Goal: Task Accomplishment & Management: Manage account settings

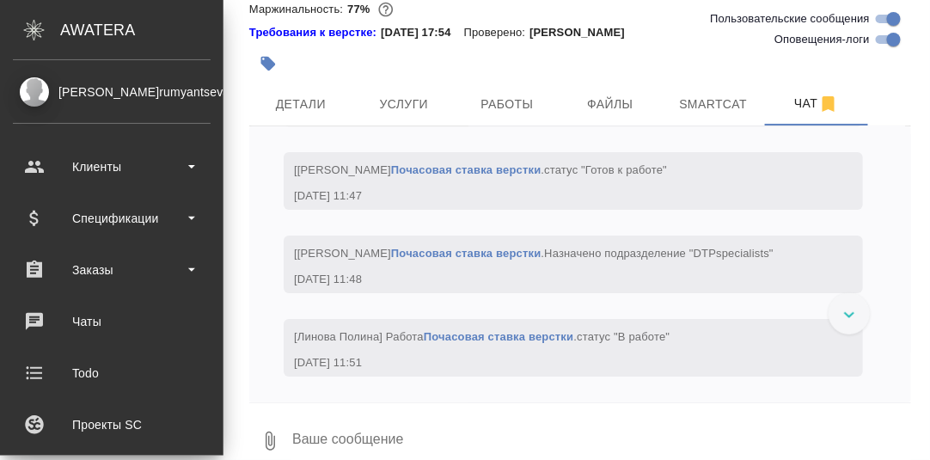
scroll to position [35554, 0]
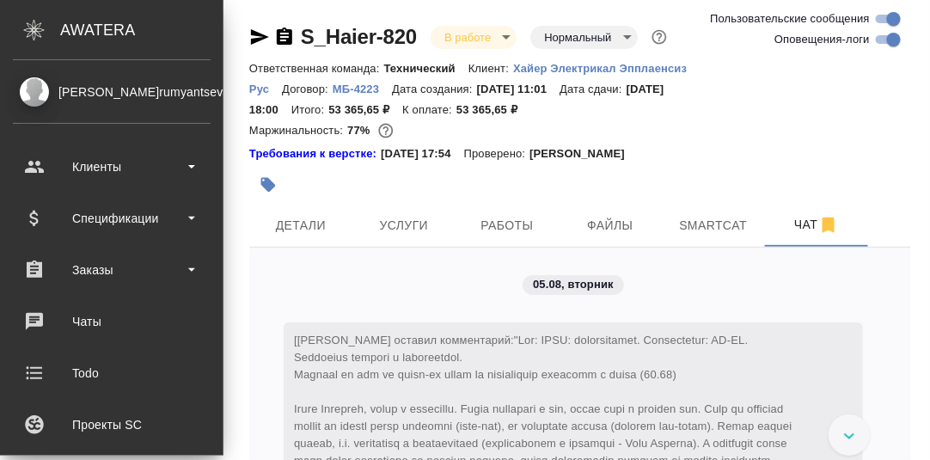
scroll to position [35554, 0]
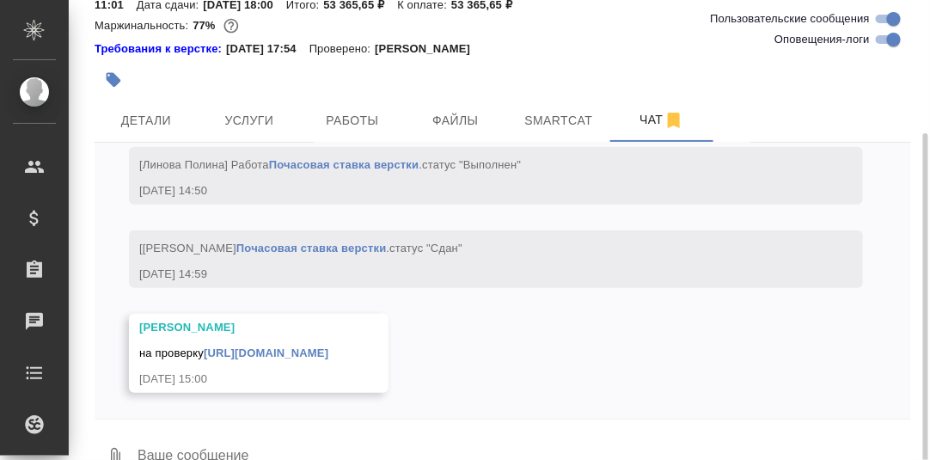
scroll to position [121, 0]
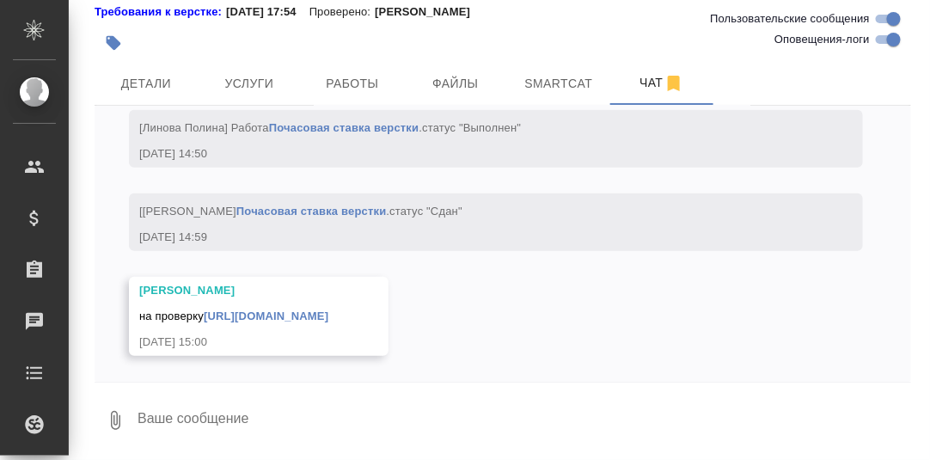
drag, startPoint x: 216, startPoint y: 418, endPoint x: 229, endPoint y: 419, distance: 12.9
click at [217, 418] on textarea at bounding box center [523, 420] width 775 height 58
type textarea "Поймала."
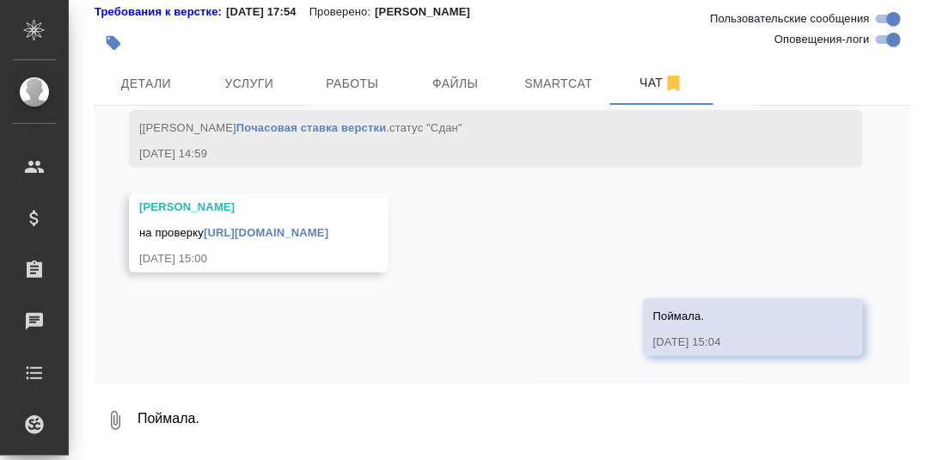
scroll to position [33730, 0]
click at [348, 87] on span "Работы" at bounding box center [352, 83] width 83 height 21
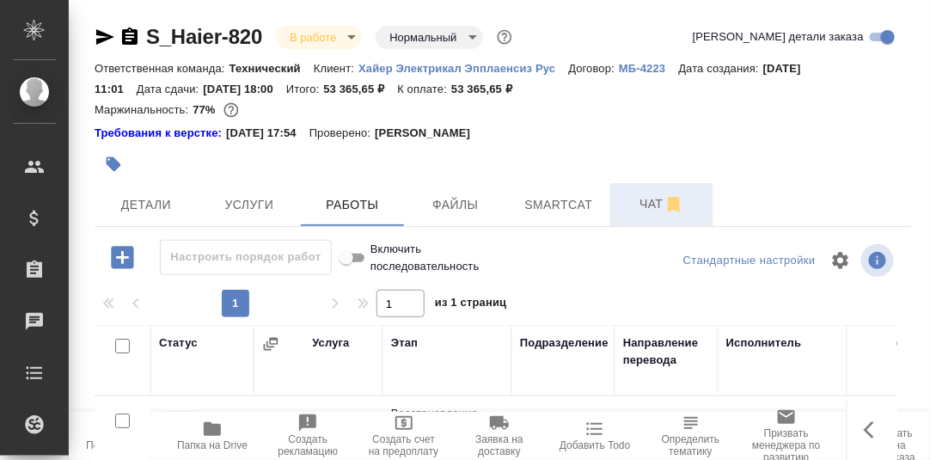
click at [649, 208] on span "Чат" at bounding box center [661, 203] width 83 height 21
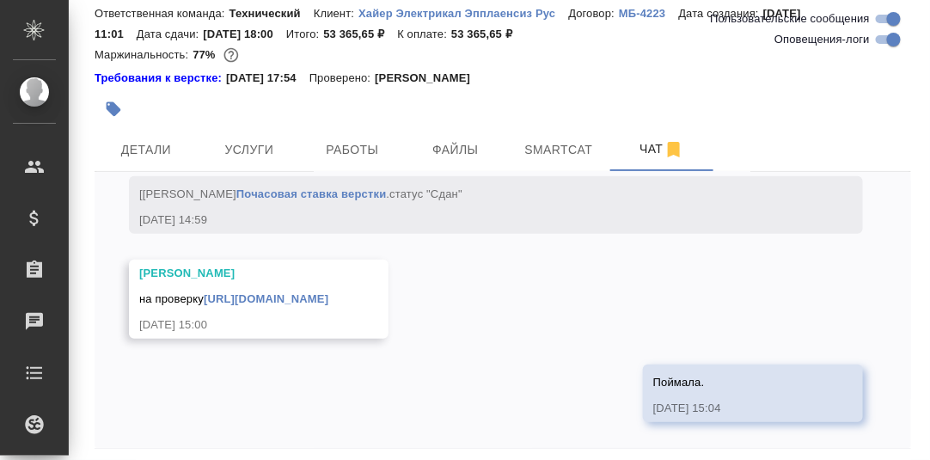
scroll to position [121, 0]
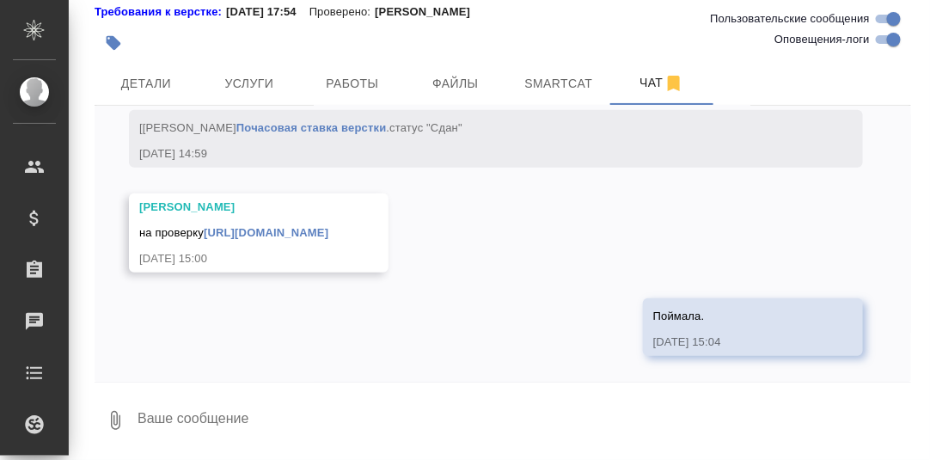
click at [255, 230] on link "[URL][DOMAIN_NAME]" at bounding box center [266, 232] width 125 height 13
click at [248, 434] on textarea at bounding box center [523, 420] width 775 height 58
type textarea "Давайте попробуем сдать."
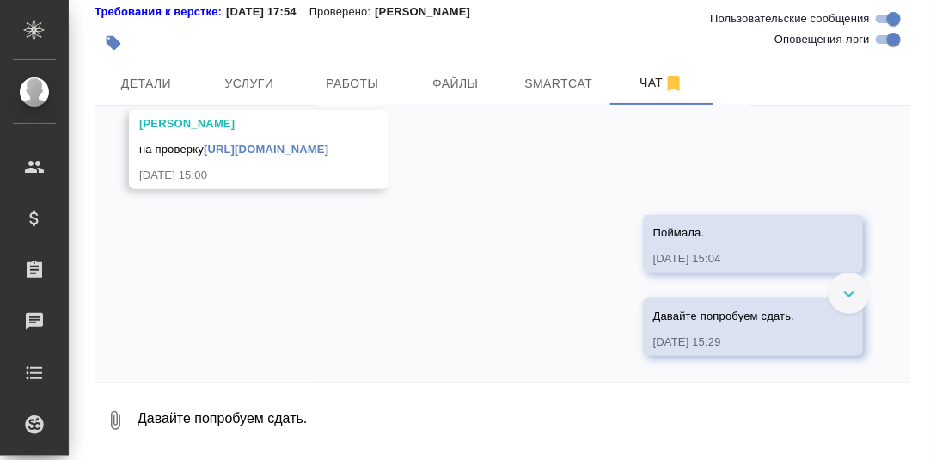
scroll to position [33814, 0]
drag, startPoint x: 361, startPoint y: 79, endPoint x: 474, endPoint y: 155, distance: 135.6
click at [360, 79] on span "Работы" at bounding box center [352, 83] width 83 height 21
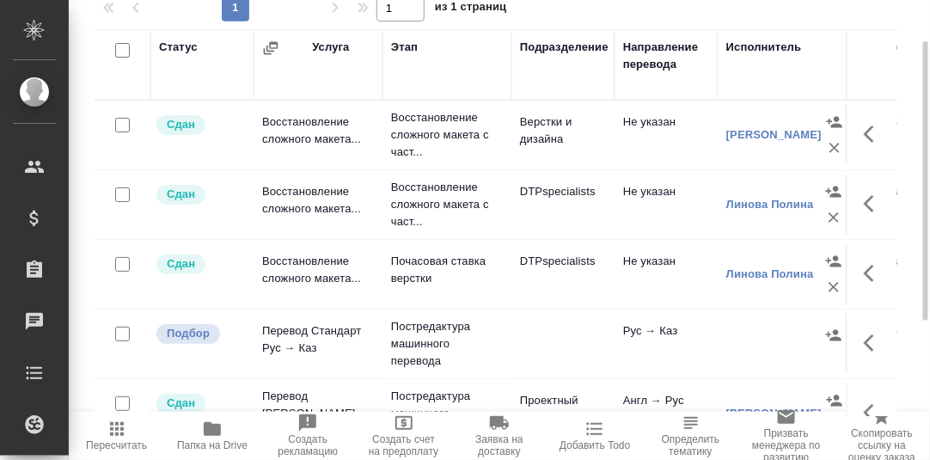
scroll to position [38, 0]
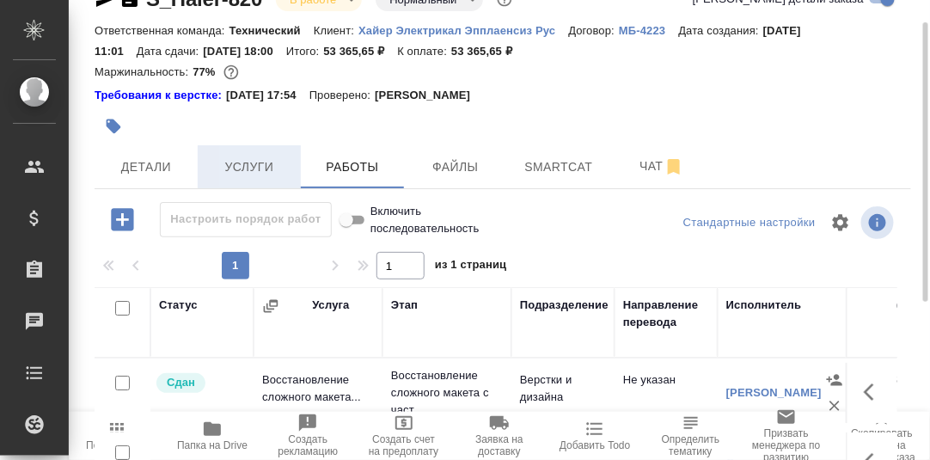
click at [241, 167] on span "Услуги" at bounding box center [249, 166] width 83 height 21
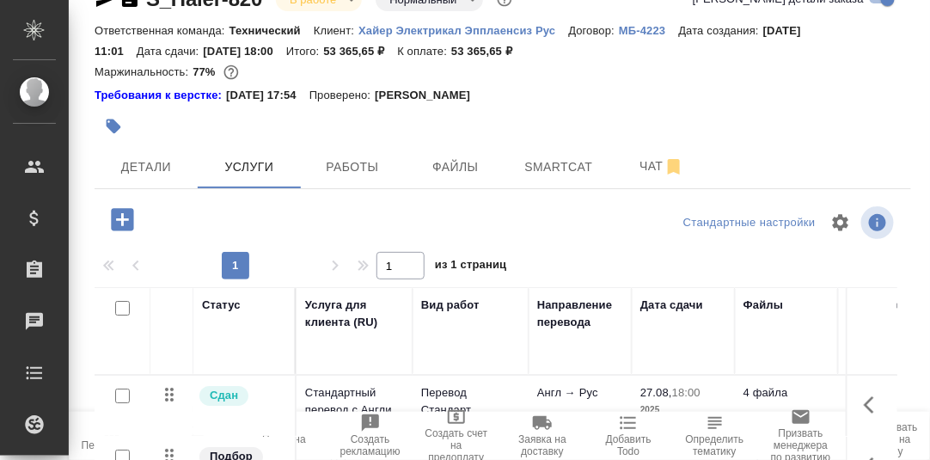
scroll to position [124, 0]
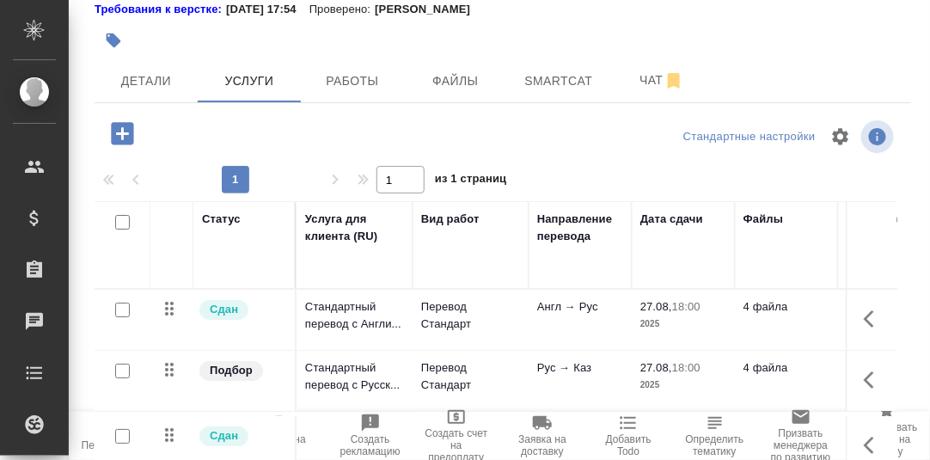
click at [117, 135] on icon "button" at bounding box center [122, 133] width 22 height 22
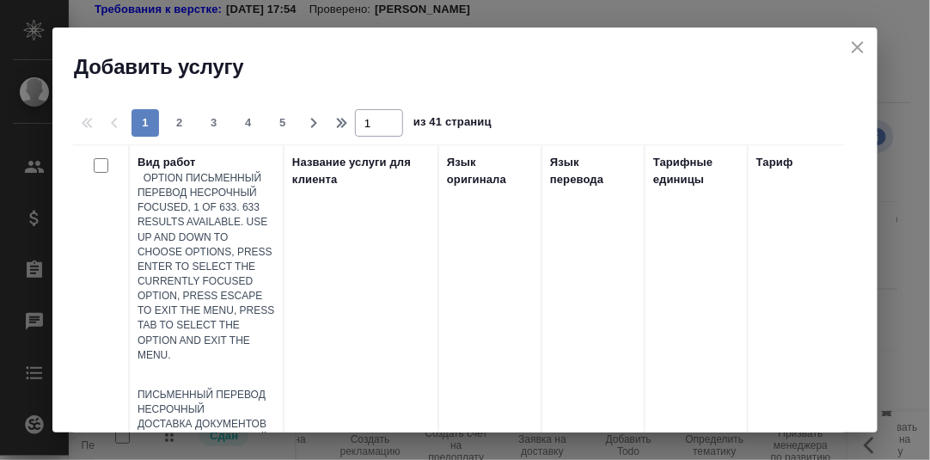
click at [213, 363] on div at bounding box center [207, 375] width 138 height 25
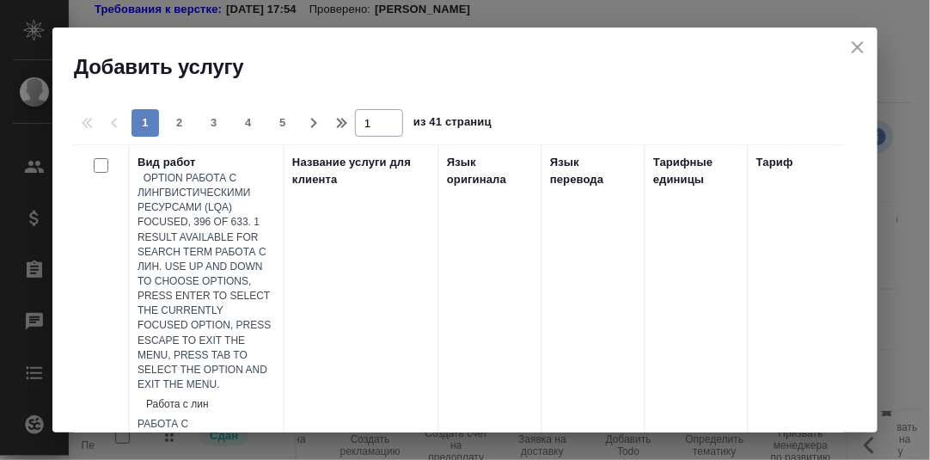
type input "Работа с линг"
click at [221, 417] on div "Работа с лингвистическими ресурсами (LQA)" at bounding box center [207, 439] width 138 height 44
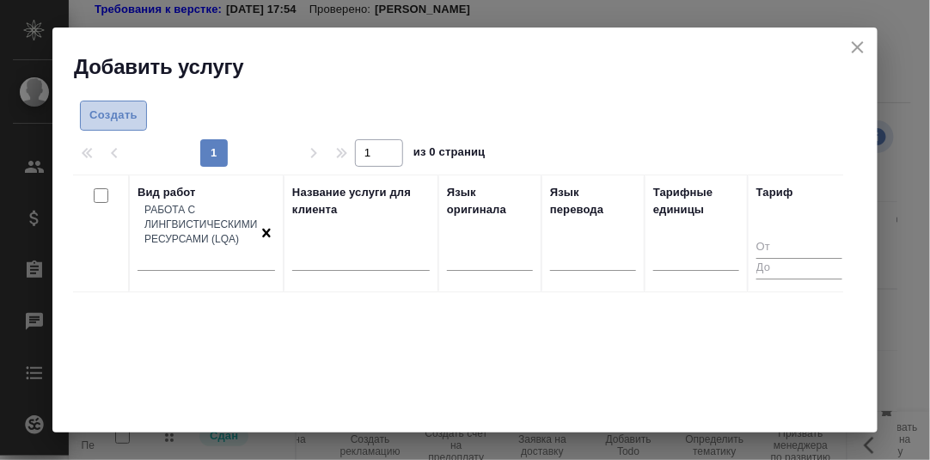
click at [117, 116] on span "Создать" at bounding box center [113, 116] width 48 height 20
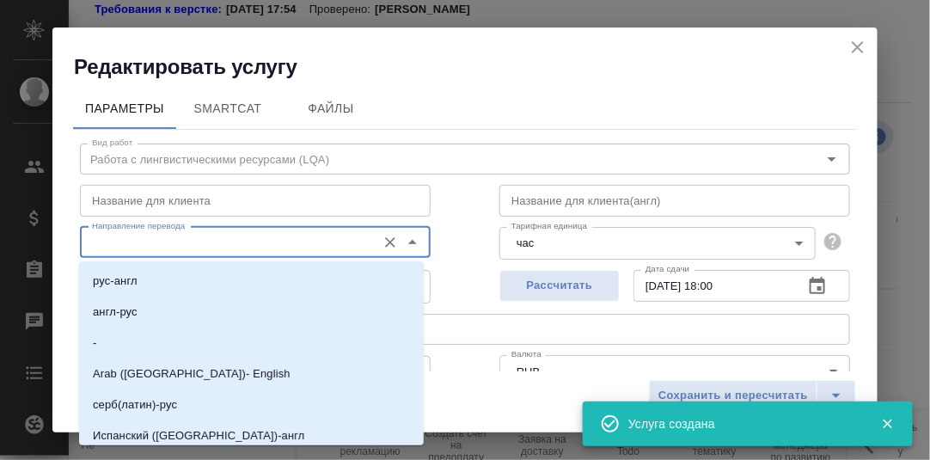
click at [187, 245] on input "Направление перевода" at bounding box center [226, 242] width 283 height 21
click at [145, 312] on li "англ-рус" at bounding box center [251, 311] width 345 height 31
type input "англ-рус"
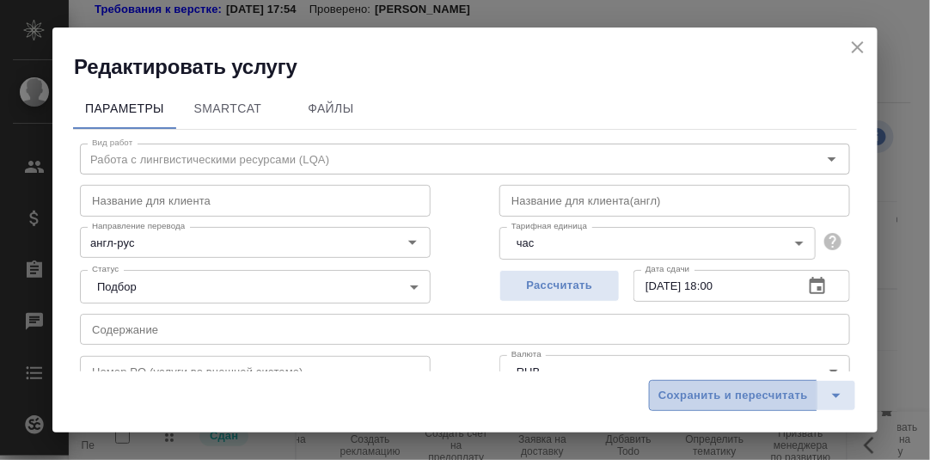
click at [744, 394] on span "Сохранить и пересчитать" at bounding box center [733, 396] width 150 height 20
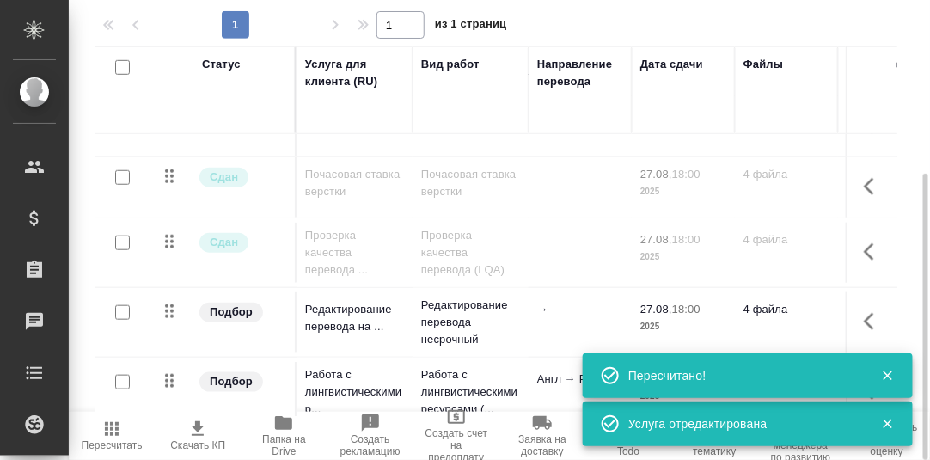
scroll to position [319, 0]
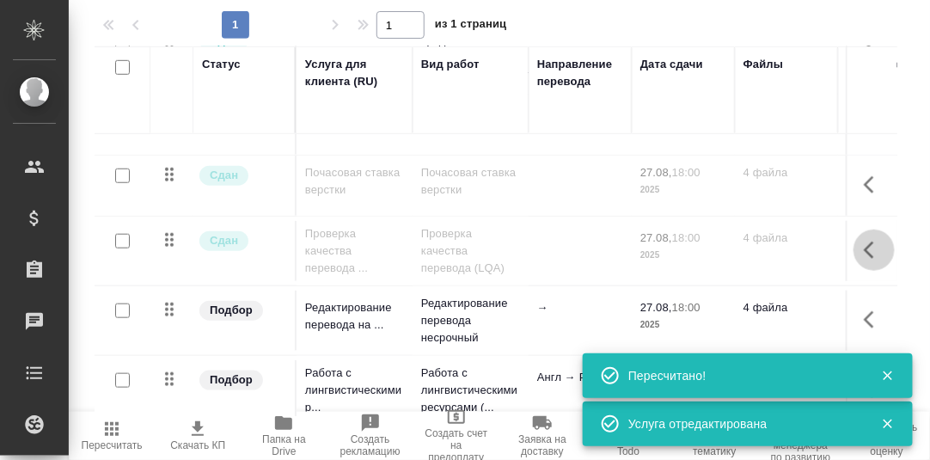
click at [864, 240] on icon "button" at bounding box center [874, 250] width 21 height 21
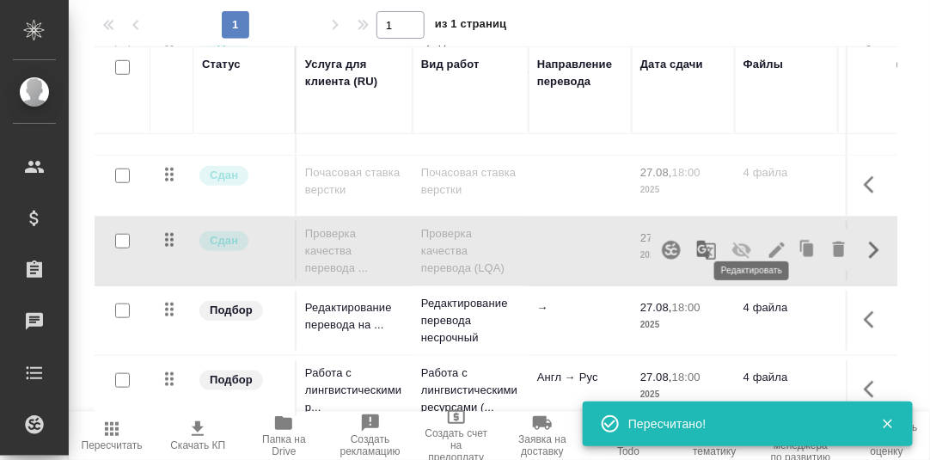
click at [769, 242] on icon "button" at bounding box center [776, 249] width 15 height 15
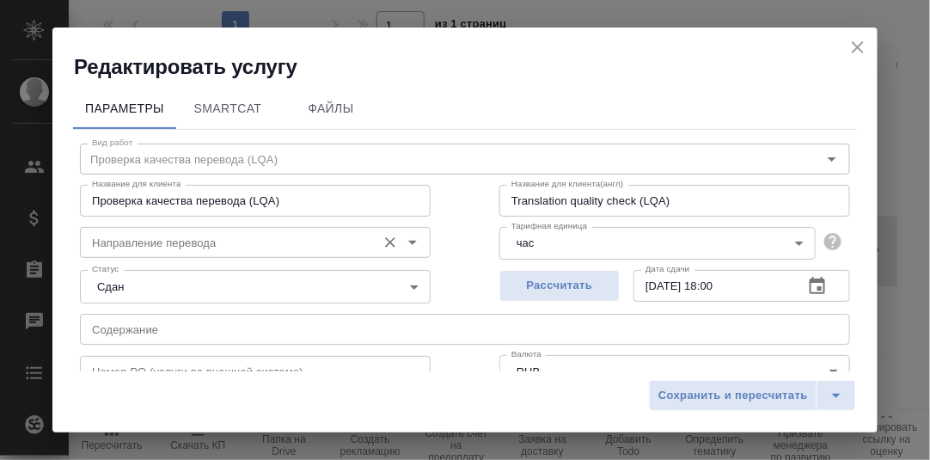
click at [170, 243] on input "Направление перевода" at bounding box center [226, 242] width 283 height 21
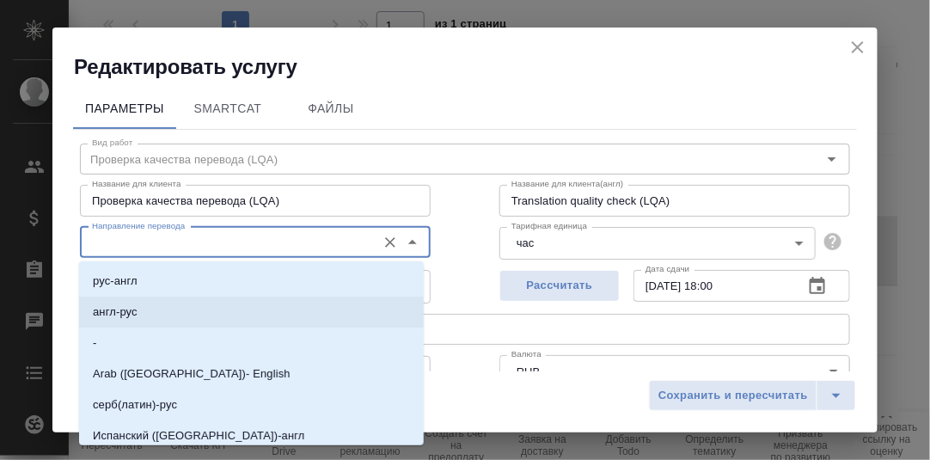
click at [154, 320] on li "англ-рус" at bounding box center [251, 311] width 345 height 31
type input "англ-рус"
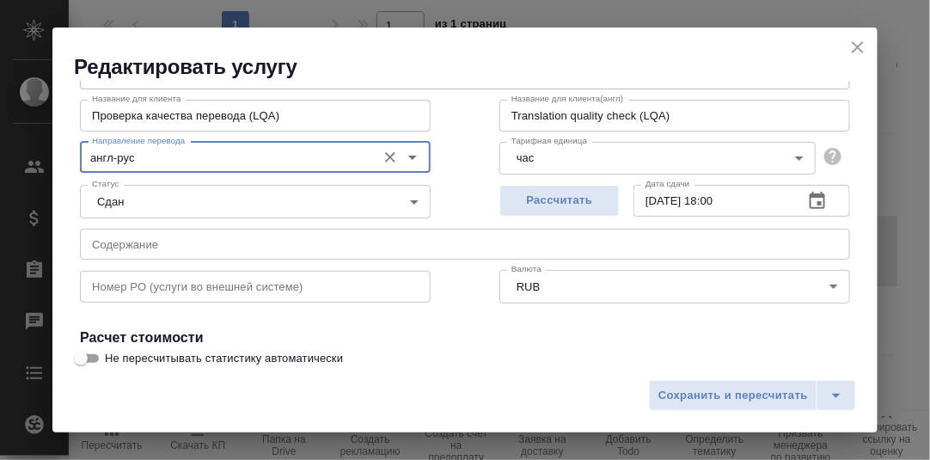
scroll to position [0, 0]
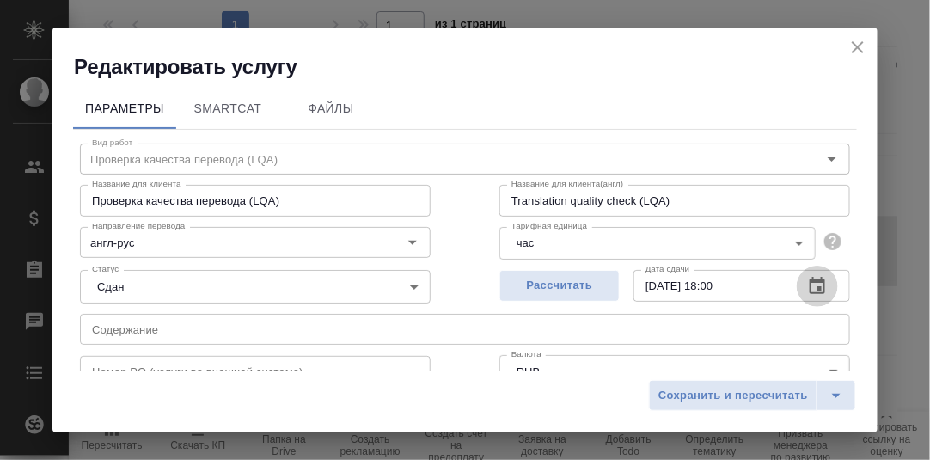
click at [810, 281] on icon "button" at bounding box center [817, 285] width 15 height 17
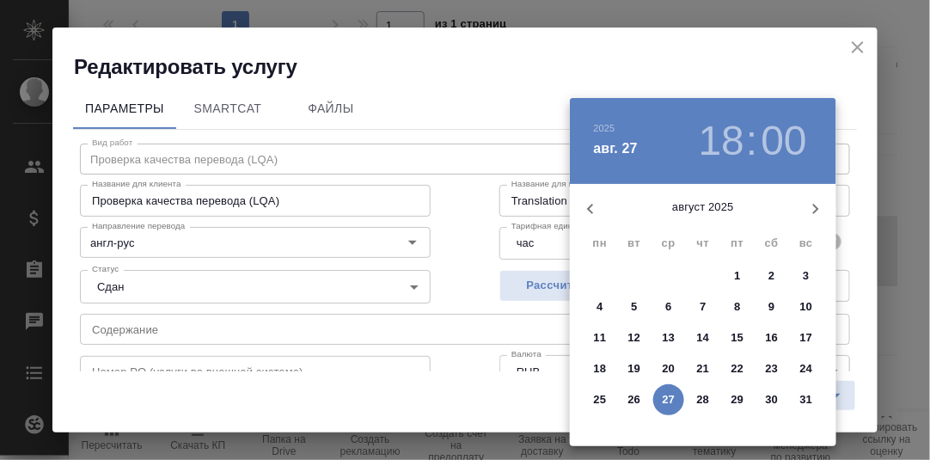
click at [668, 397] on p "27" at bounding box center [669, 399] width 13 height 17
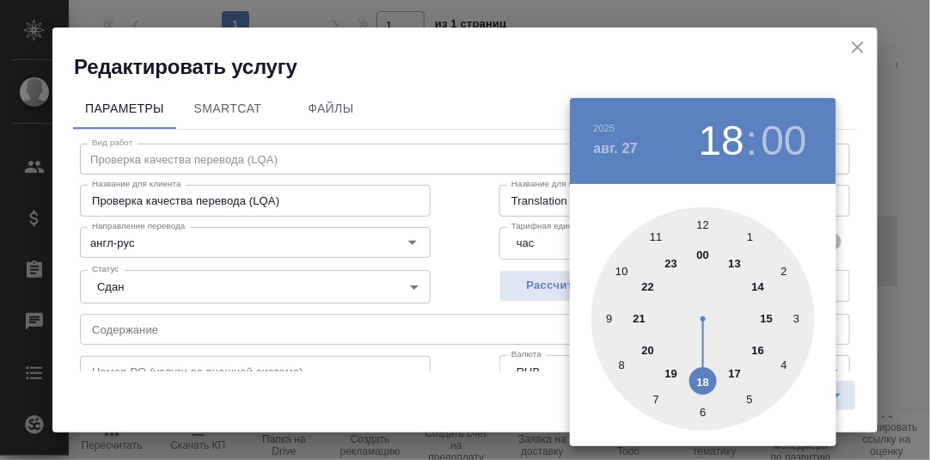
click at [767, 317] on div at bounding box center [702, 318] width 223 height 223
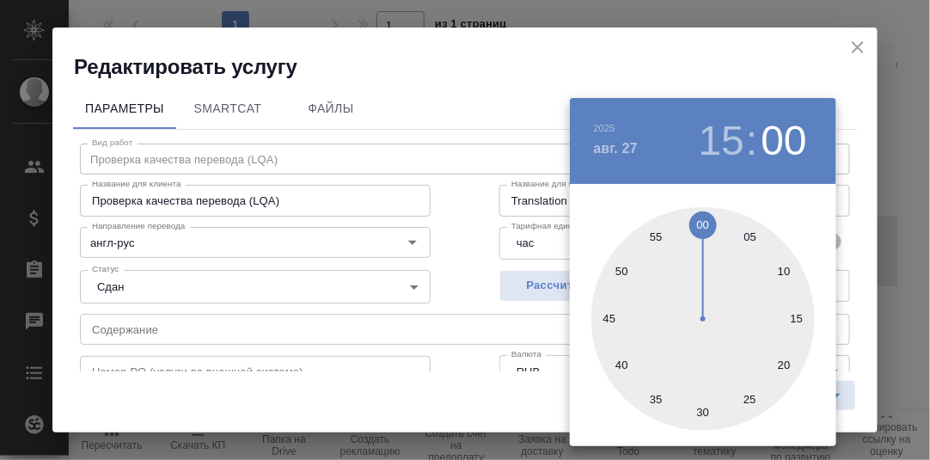
click at [706, 411] on div at bounding box center [702, 318] width 223 height 223
type input "[DATE] 15:30"
click at [852, 299] on div at bounding box center [465, 230] width 930 height 460
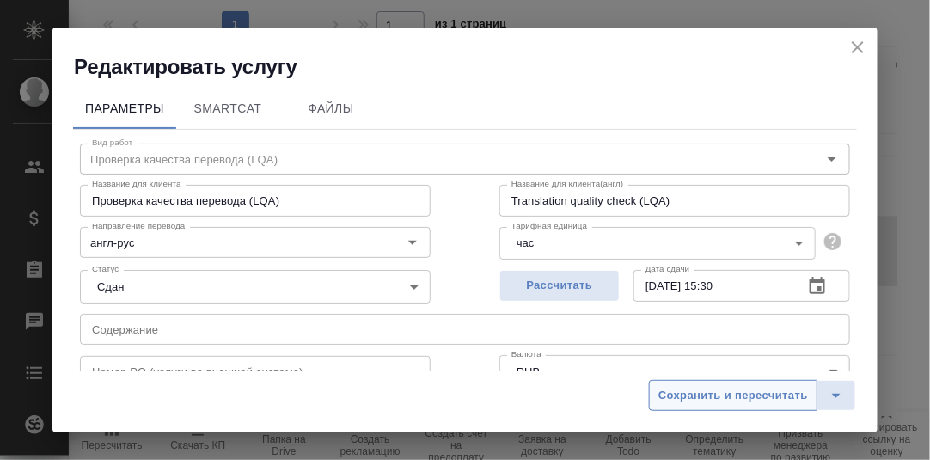
click at [735, 392] on span "Сохранить и пересчитать" at bounding box center [733, 396] width 150 height 20
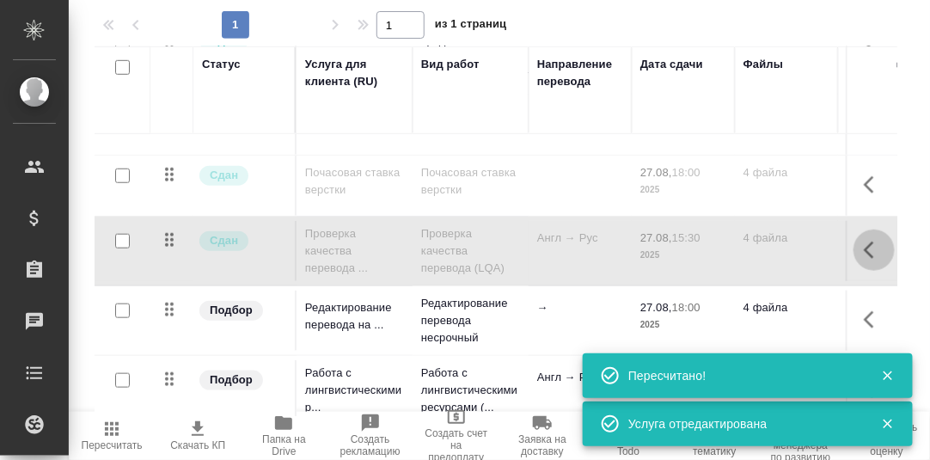
click at [864, 240] on icon "button" at bounding box center [874, 250] width 21 height 21
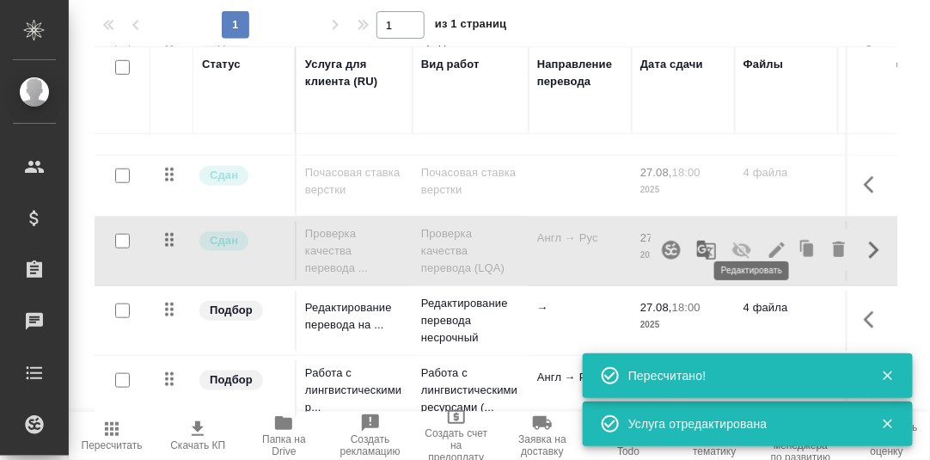
click at [769, 242] on icon "button" at bounding box center [776, 249] width 15 height 15
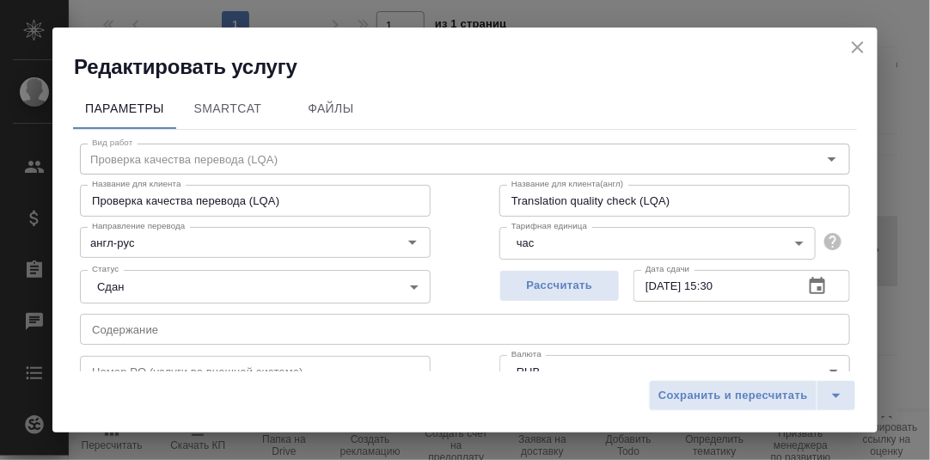
click at [863, 46] on icon "close" at bounding box center [857, 47] width 21 height 21
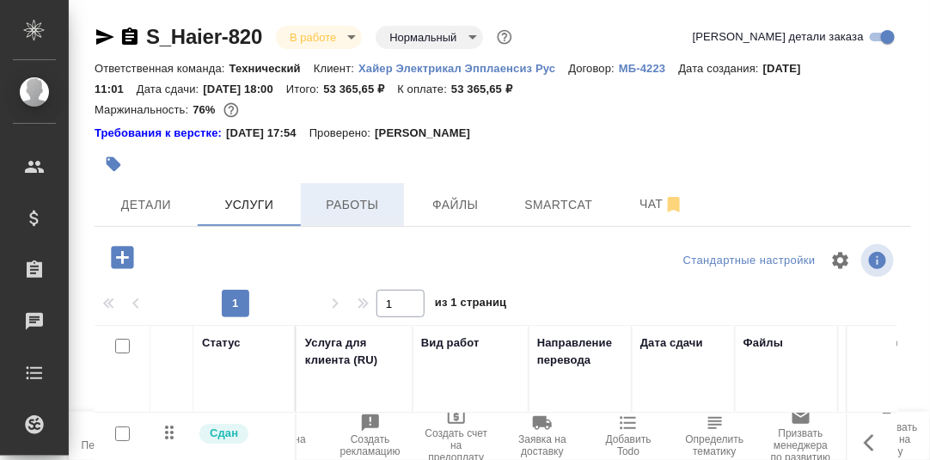
click at [359, 203] on span "Работы" at bounding box center [352, 204] width 83 height 21
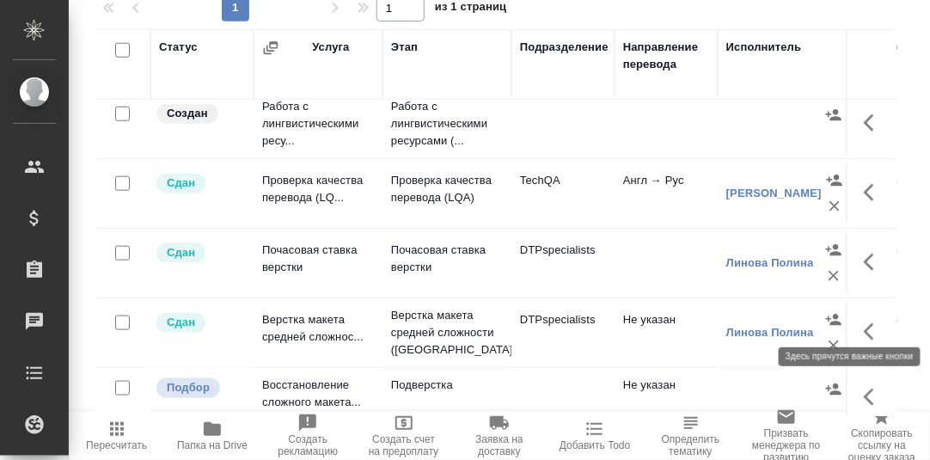
scroll to position [344, 0]
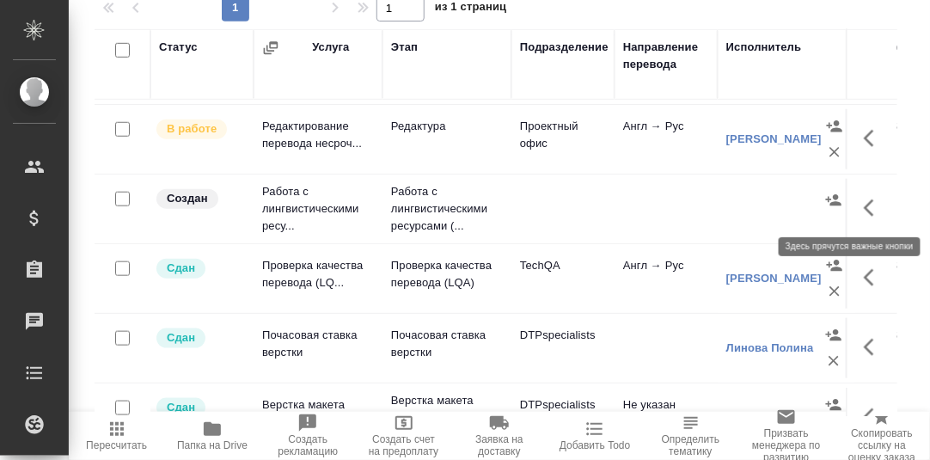
click at [864, 206] on icon "button" at bounding box center [874, 208] width 21 height 21
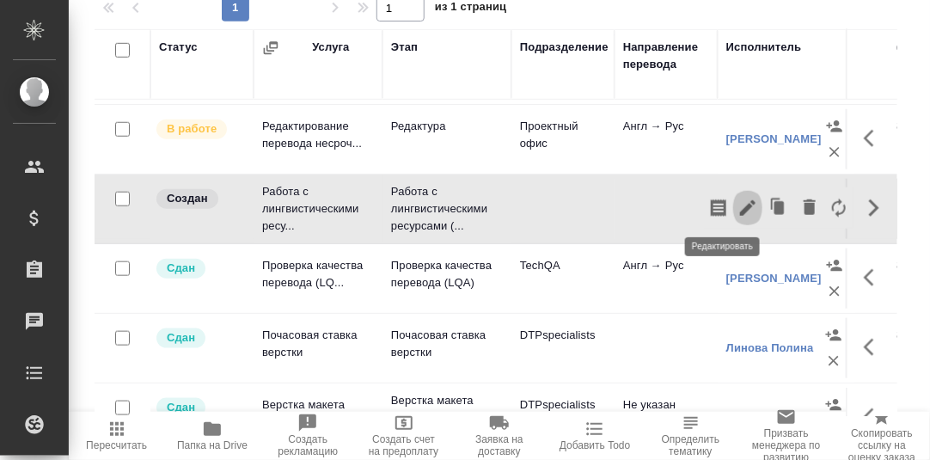
click at [737, 201] on icon "button" at bounding box center [747, 208] width 21 height 21
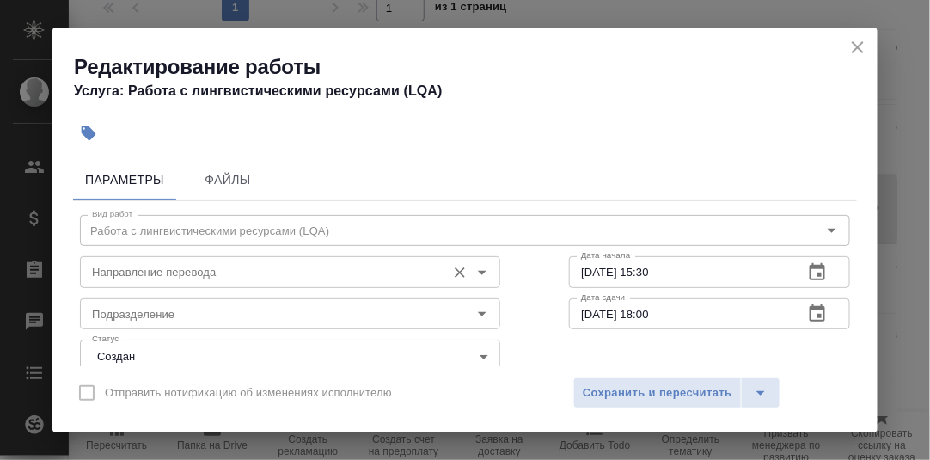
click at [196, 267] on input "Направление перевода" at bounding box center [261, 271] width 352 height 21
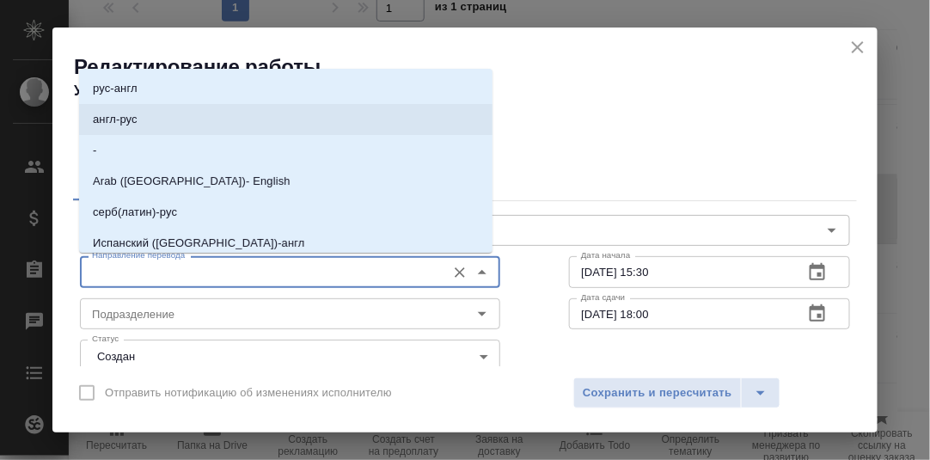
click at [147, 116] on li "англ-рус" at bounding box center [285, 119] width 413 height 31
type input "англ-рус"
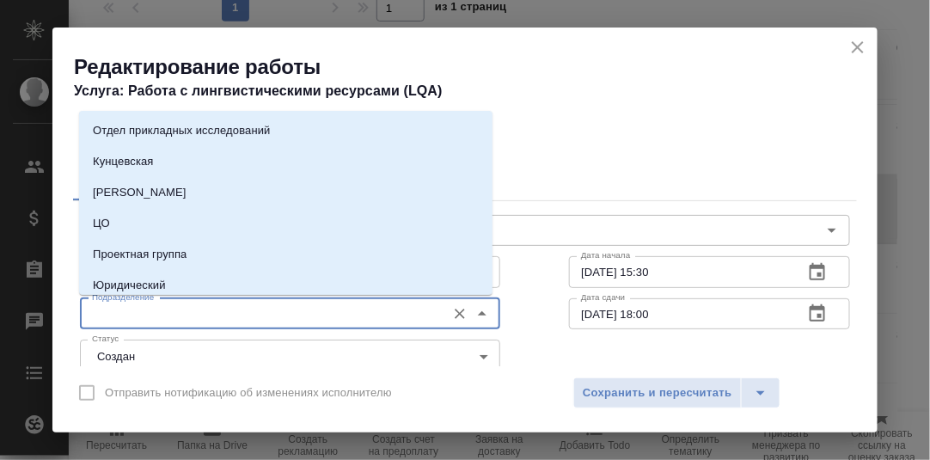
click at [156, 318] on input "Подразделение" at bounding box center [261, 313] width 352 height 21
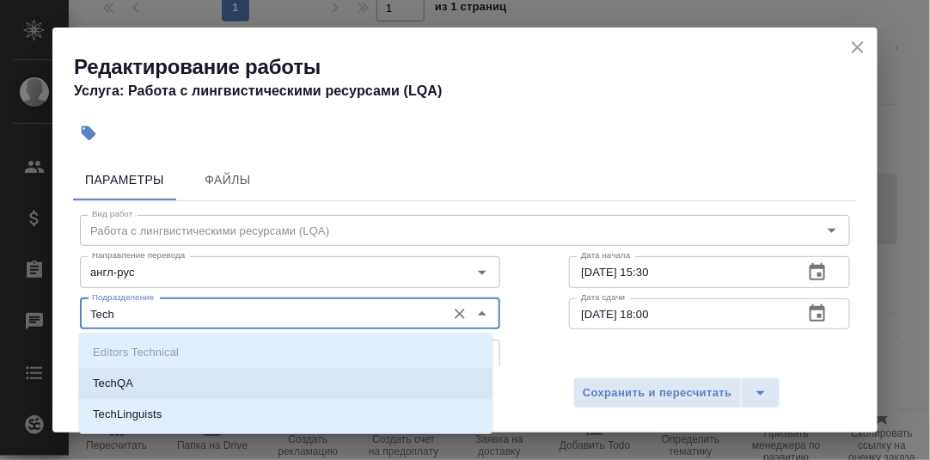
click at [117, 385] on p "TechQA" at bounding box center [113, 383] width 40 height 17
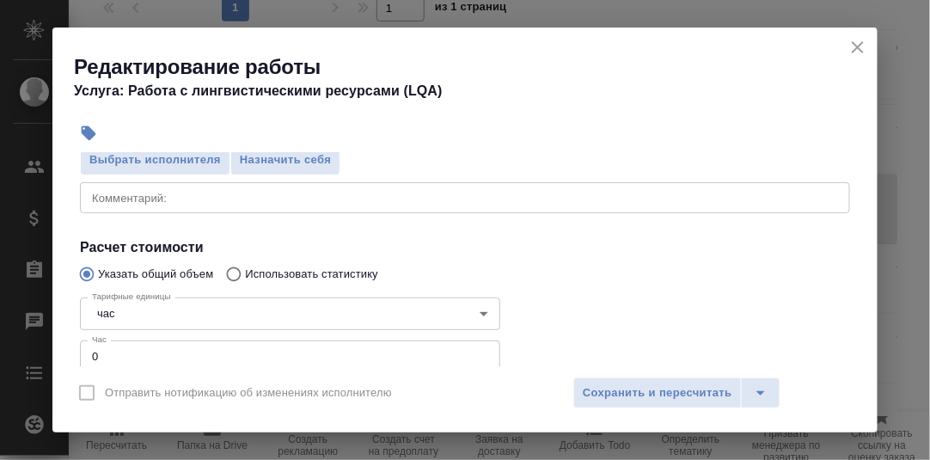
scroll to position [258, 0]
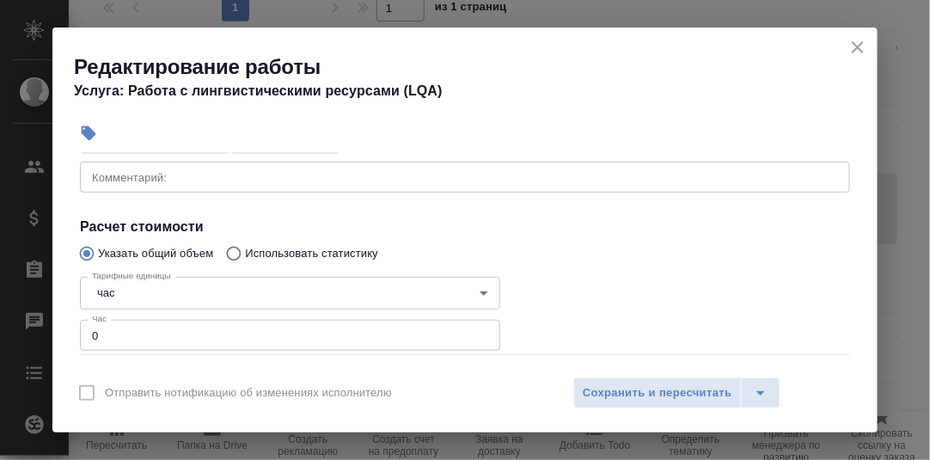
type input "TechQA"
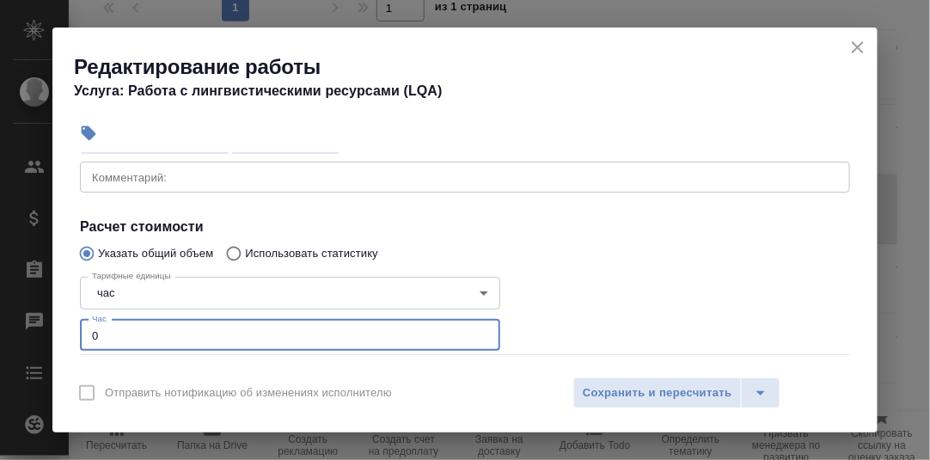
drag, startPoint x: 140, startPoint y: 335, endPoint x: 75, endPoint y: 340, distance: 65.5
click at [76, 340] on div "Вид работ Работа с лингвистическими ресурсами (LQA) Вид работ Направление перев…" at bounding box center [465, 186] width 784 height 487
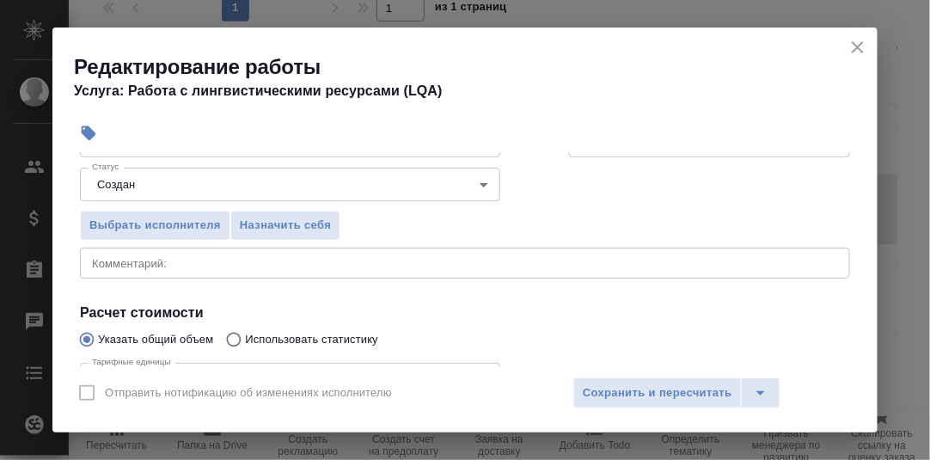
type input "2"
click at [209, 268] on div "x Комментарий:" at bounding box center [465, 263] width 770 height 31
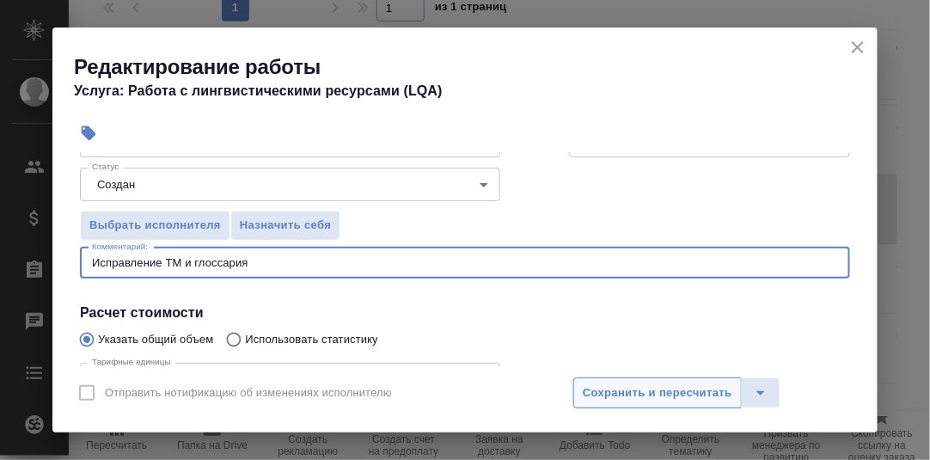
type textarea "Исправление ТМ и глоссария"
drag, startPoint x: 676, startPoint y: 388, endPoint x: 659, endPoint y: 349, distance: 43.1
click at [675, 388] on span "Сохранить и пересчитать" at bounding box center [658, 393] width 150 height 20
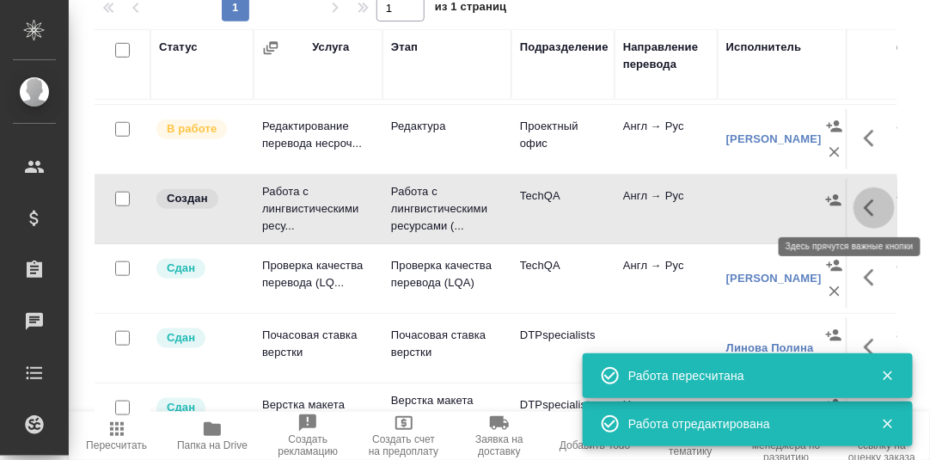
click at [864, 203] on icon "button" at bounding box center [869, 207] width 10 height 17
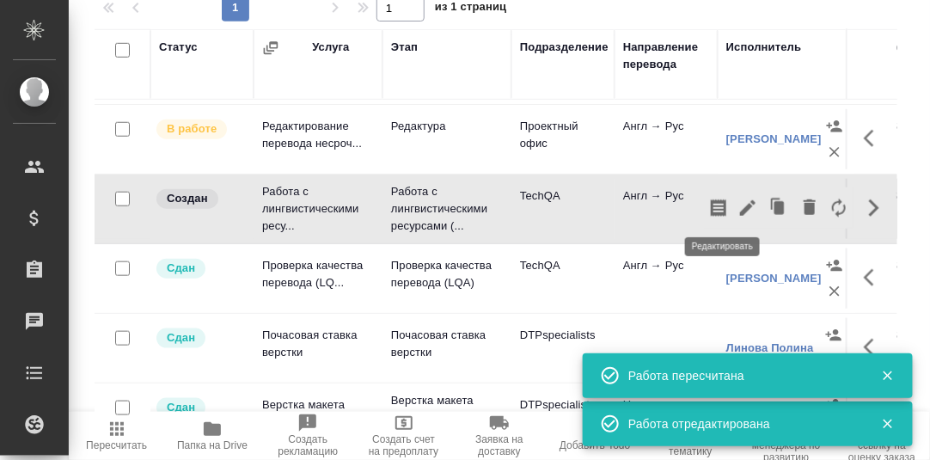
click at [740, 204] on icon "button" at bounding box center [747, 207] width 15 height 15
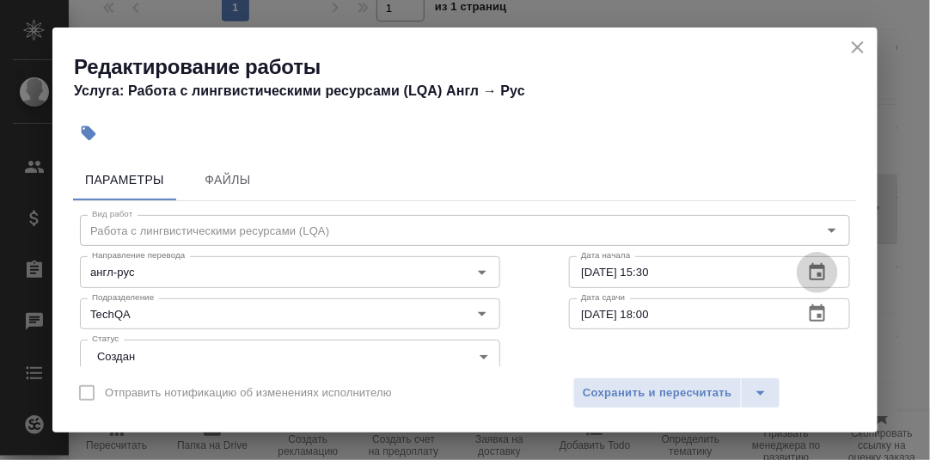
click at [810, 270] on icon "button" at bounding box center [817, 272] width 21 height 21
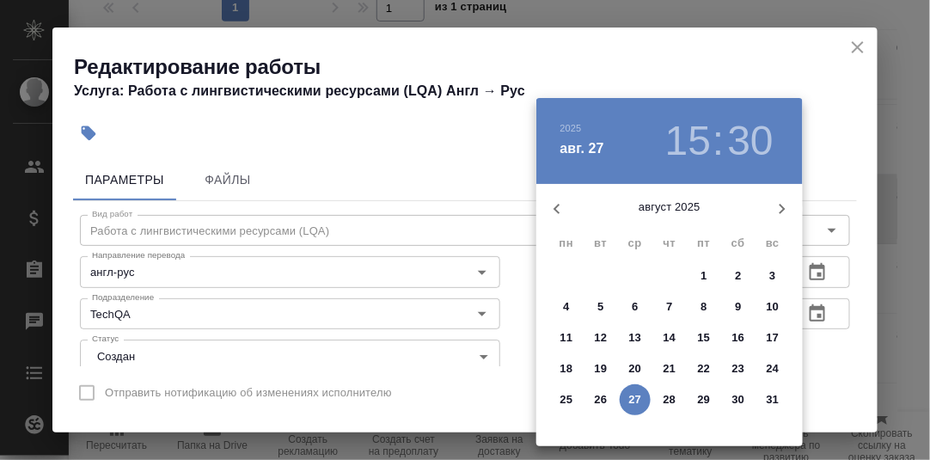
click at [635, 396] on p "27" at bounding box center [635, 399] width 13 height 17
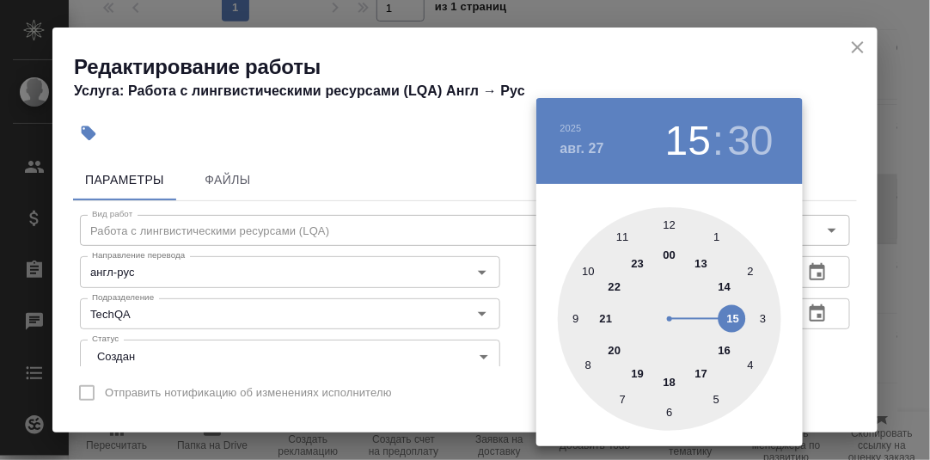
click at [574, 317] on div at bounding box center [669, 318] width 223 height 223
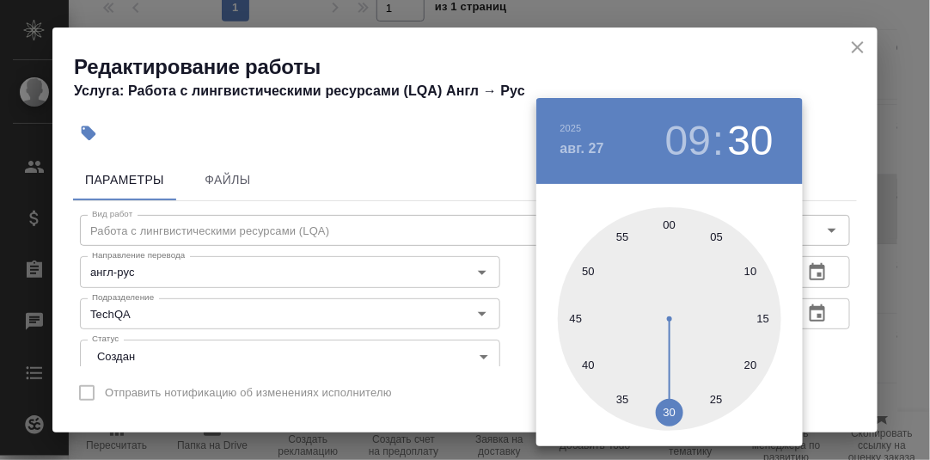
drag, startPoint x: 670, startPoint y: 227, endPoint x: 703, endPoint y: 254, distance: 42.1
click at [670, 227] on div at bounding box center [669, 318] width 223 height 223
type input "[DATE] 09:00"
click at [862, 270] on div at bounding box center [465, 230] width 930 height 460
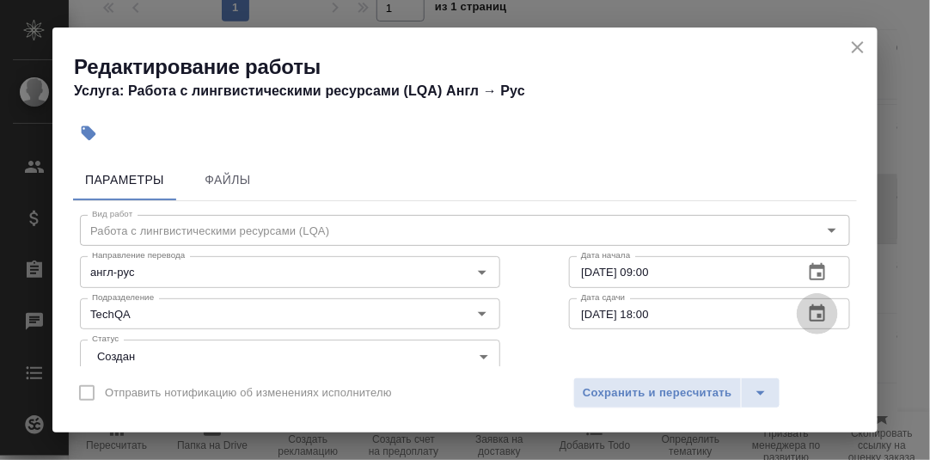
click at [810, 308] on icon "button" at bounding box center [817, 312] width 15 height 17
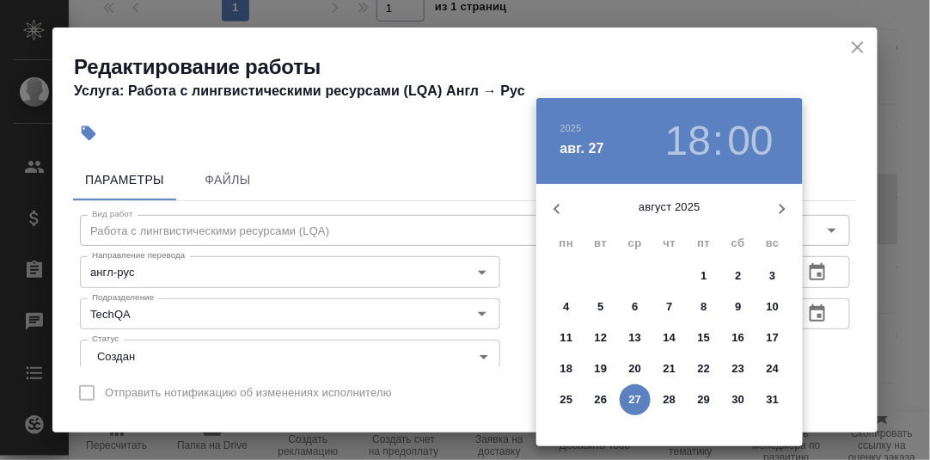
click at [635, 396] on p "27" at bounding box center [635, 399] width 13 height 17
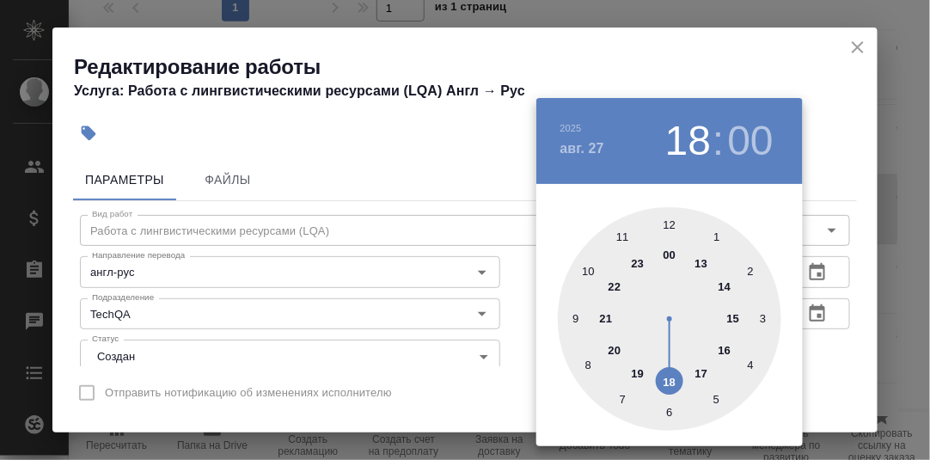
click at [733, 317] on div at bounding box center [669, 318] width 223 height 223
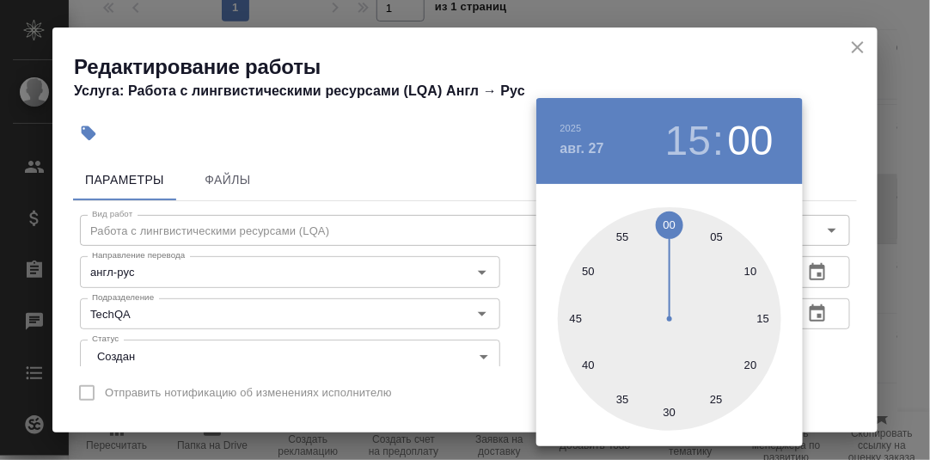
click at [669, 413] on div at bounding box center [669, 318] width 223 height 223
type input "[DATE] 15:30"
click at [815, 349] on div at bounding box center [465, 230] width 930 height 460
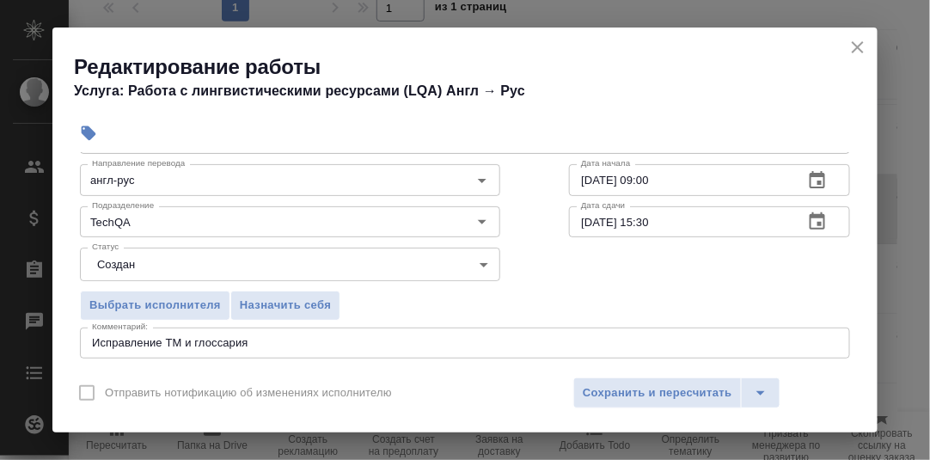
scroll to position [91, 0]
drag, startPoint x: 299, startPoint y: 303, endPoint x: 312, endPoint y: 308, distance: 13.6
click at [299, 304] on span "Назначить себя" at bounding box center [285, 306] width 91 height 20
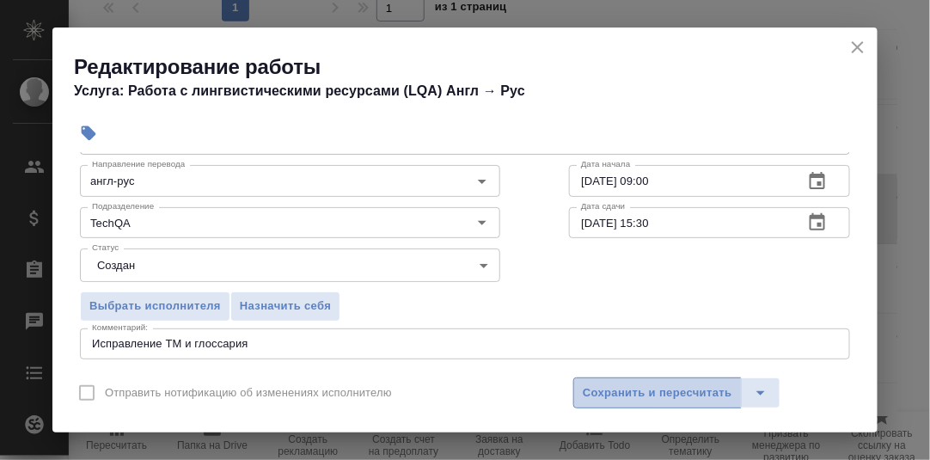
click at [632, 388] on span "Сохранить и пересчитать" at bounding box center [658, 393] width 150 height 20
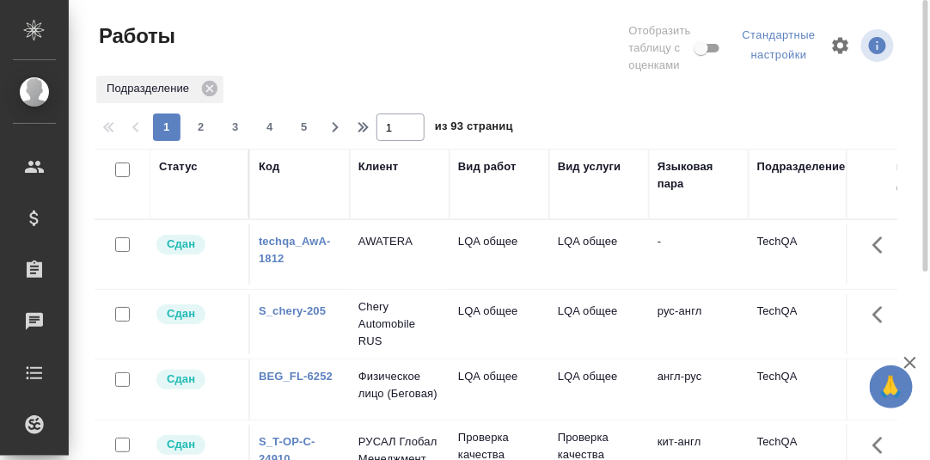
click at [296, 205] on div "Код" at bounding box center [300, 184] width 83 height 52
drag, startPoint x: 271, startPoint y: 168, endPoint x: 288, endPoint y: 214, distance: 49.5
click at [271, 168] on div "Код" at bounding box center [269, 166] width 21 height 17
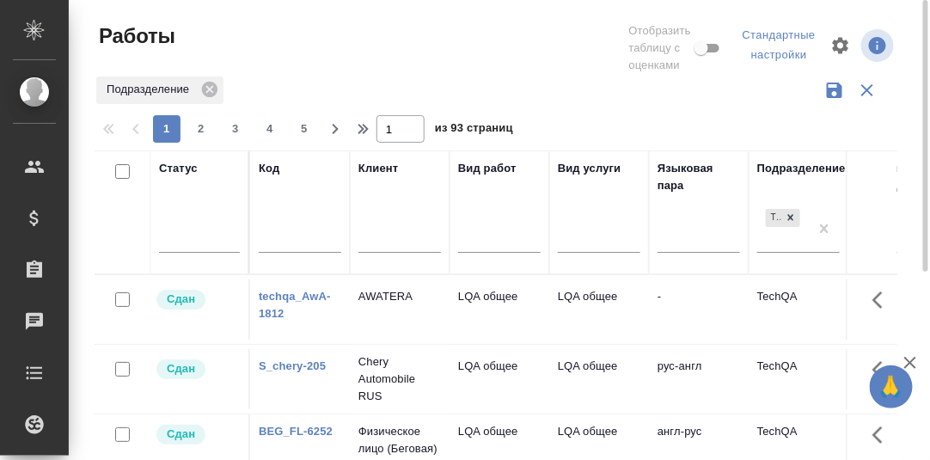
click at [276, 240] on input "text" at bounding box center [300, 240] width 83 height 21
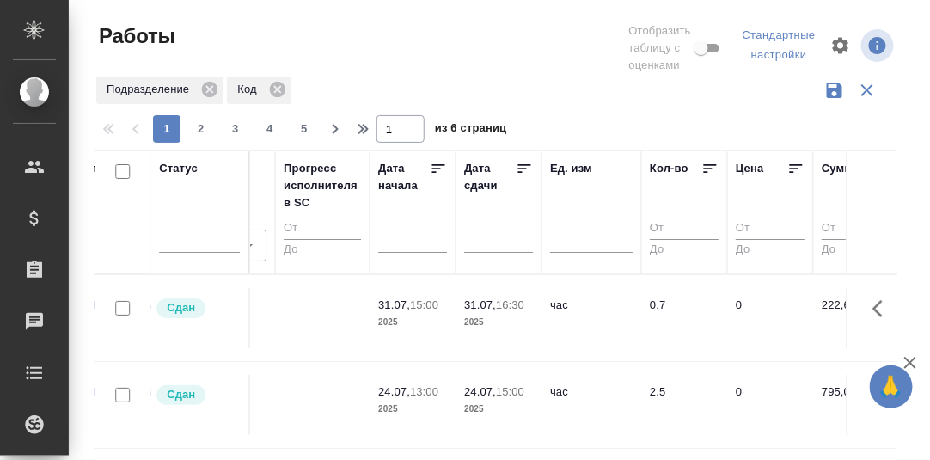
type input "Haier"
click at [497, 242] on input "text" at bounding box center [503, 238] width 58 height 24
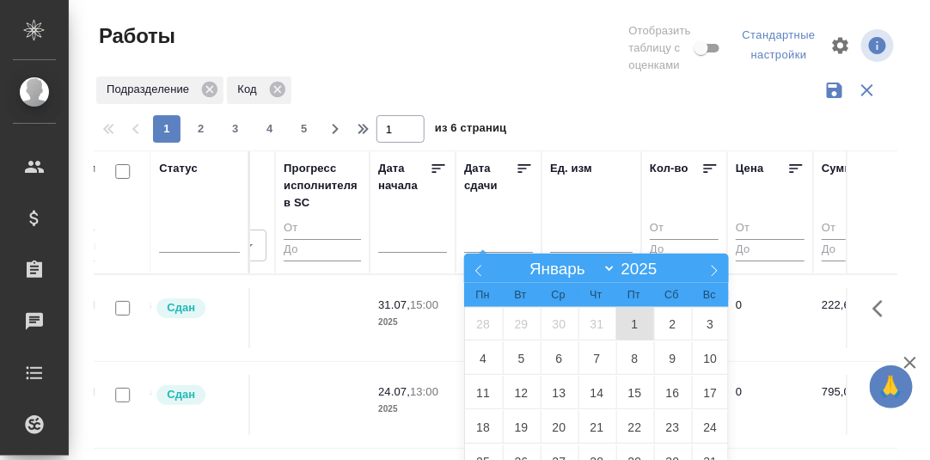
click at [630, 318] on span "1" at bounding box center [635, 324] width 38 height 34
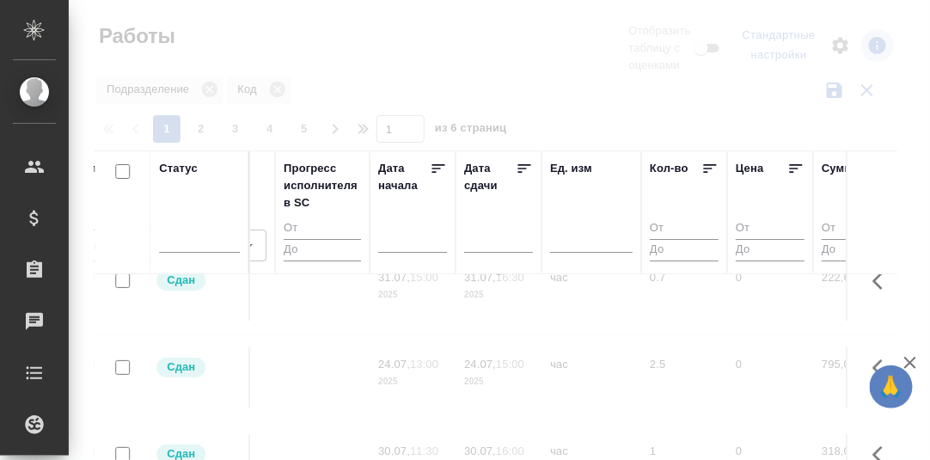
scroll to position [0, 1358]
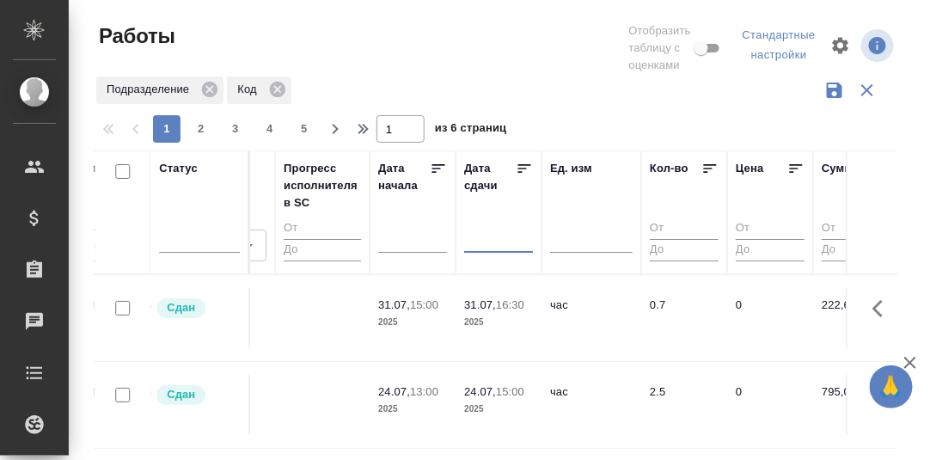
click at [486, 242] on input "text" at bounding box center [503, 238] width 58 height 24
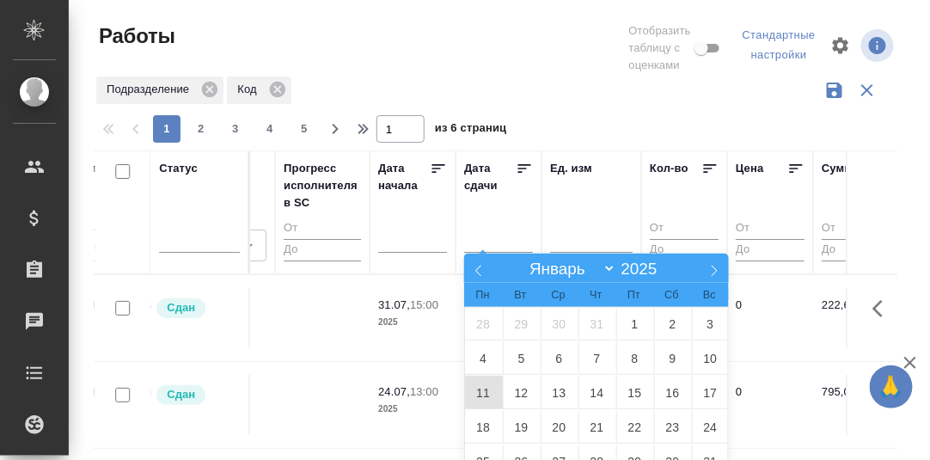
click at [480, 390] on span "11" at bounding box center [484, 393] width 38 height 34
type div "2025-08-10T21:00:00.000Z"
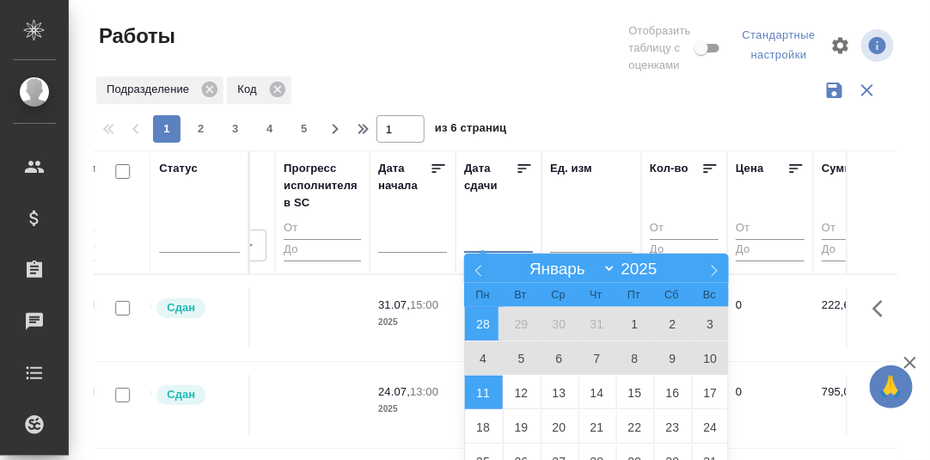
click at [504, 230] on input "text" at bounding box center [503, 238] width 58 height 24
click at [508, 211] on div "Дата сдачи" at bounding box center [498, 212] width 69 height 105
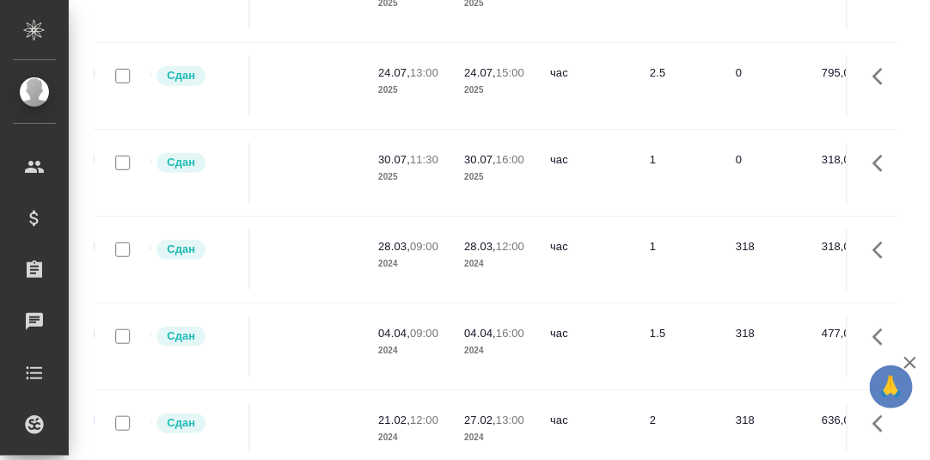
scroll to position [0, 0]
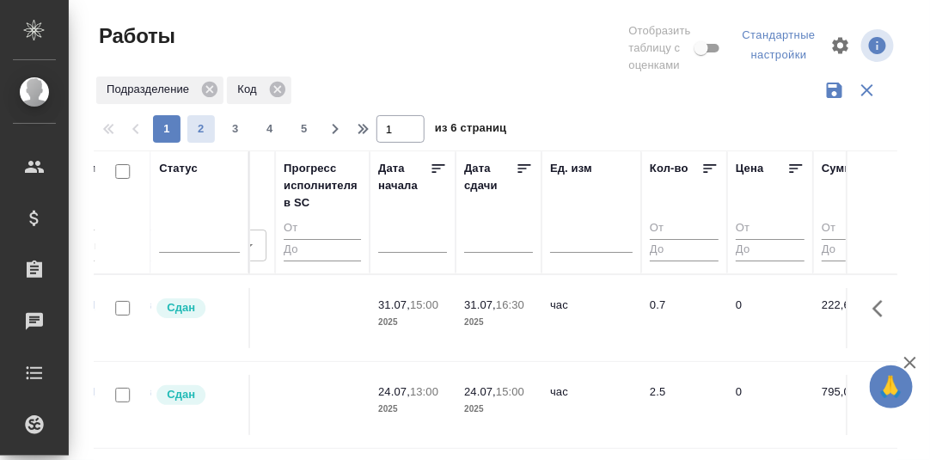
click at [200, 131] on span "2" at bounding box center [201, 128] width 28 height 17
click at [395, 242] on input "text" at bounding box center [417, 238] width 58 height 24
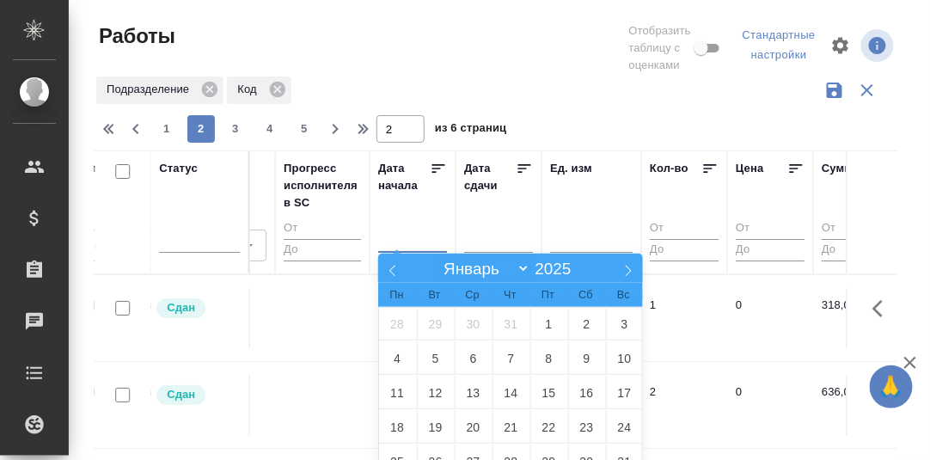
click at [493, 222] on div at bounding box center [498, 237] width 69 height 31
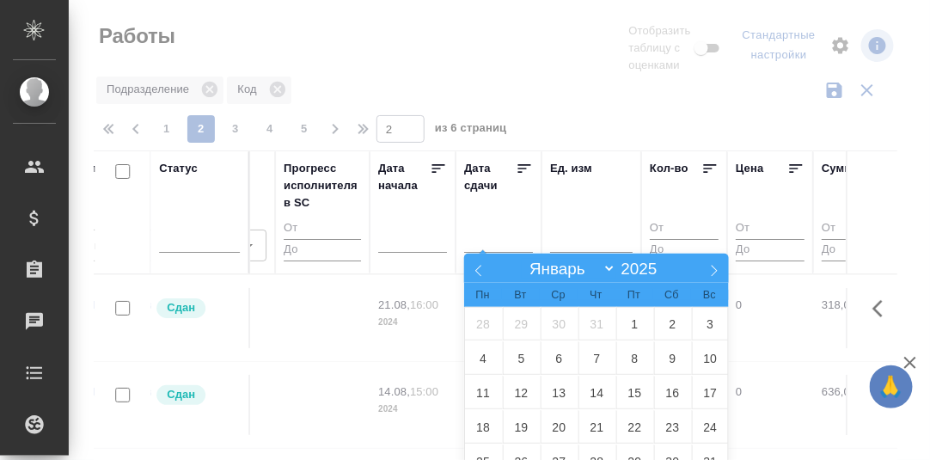
click at [382, 212] on div "Дата начала" at bounding box center [412, 212] width 69 height 105
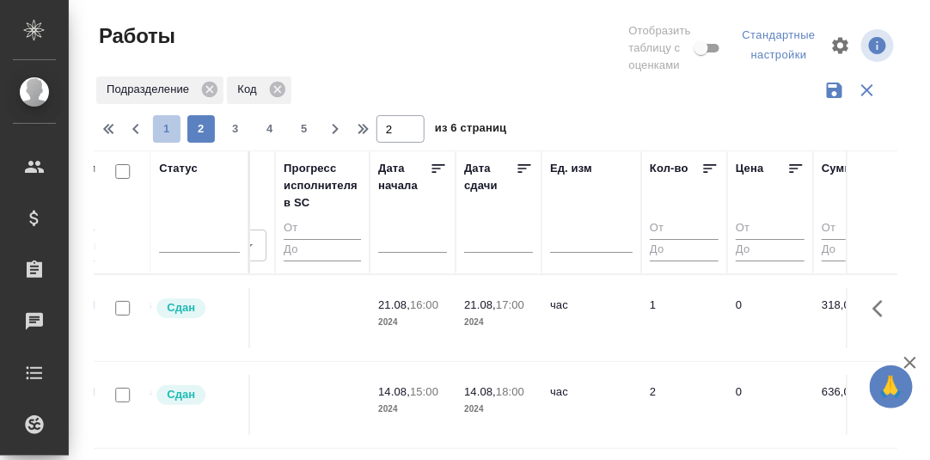
click at [165, 131] on span "1" at bounding box center [167, 128] width 28 height 17
type input "1"
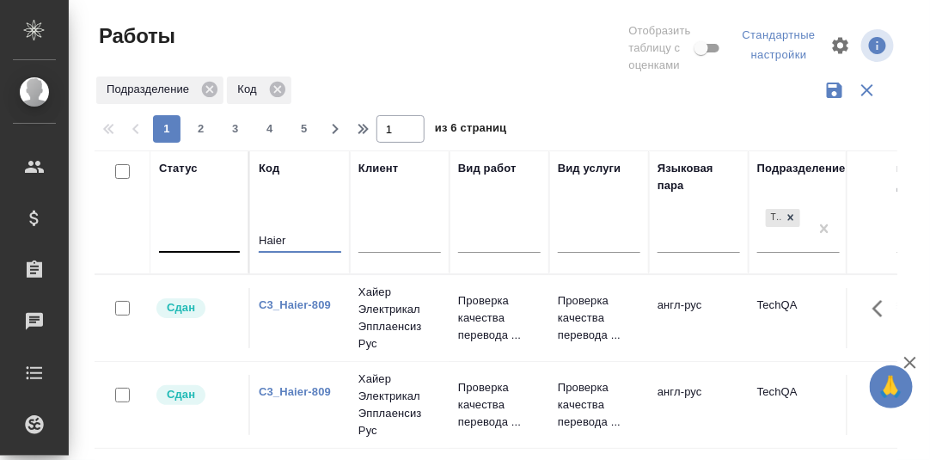
drag, startPoint x: 304, startPoint y: 235, endPoint x: 207, endPoint y: 224, distance: 97.8
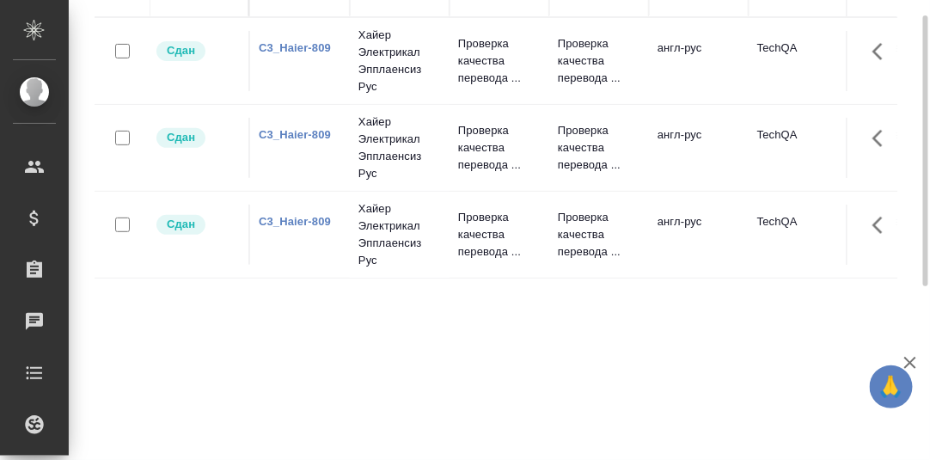
scroll to position [85, 0]
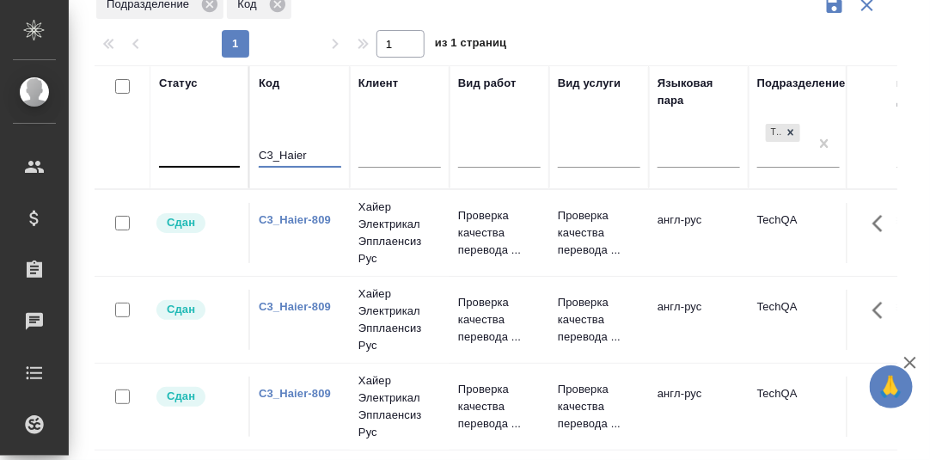
drag, startPoint x: 278, startPoint y: 156, endPoint x: 208, endPoint y: 147, distance: 70.1
click at [296, 155] on input "Haier" at bounding box center [300, 155] width 83 height 21
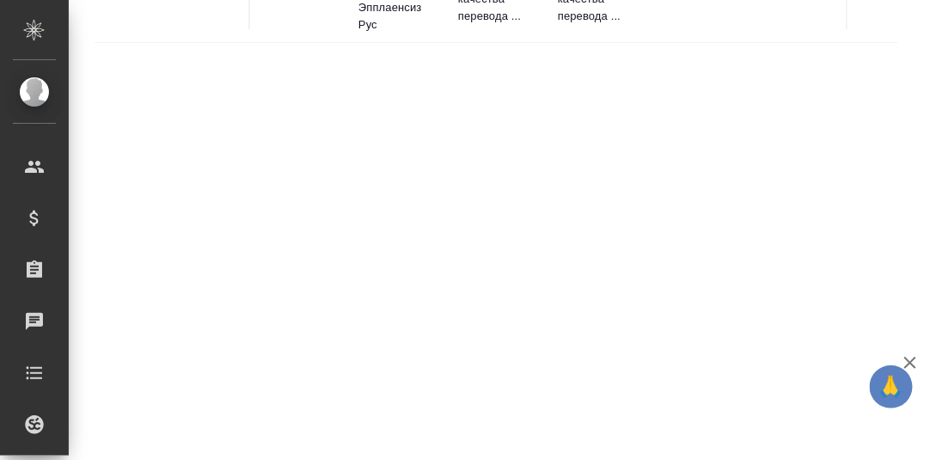
scroll to position [61, 0]
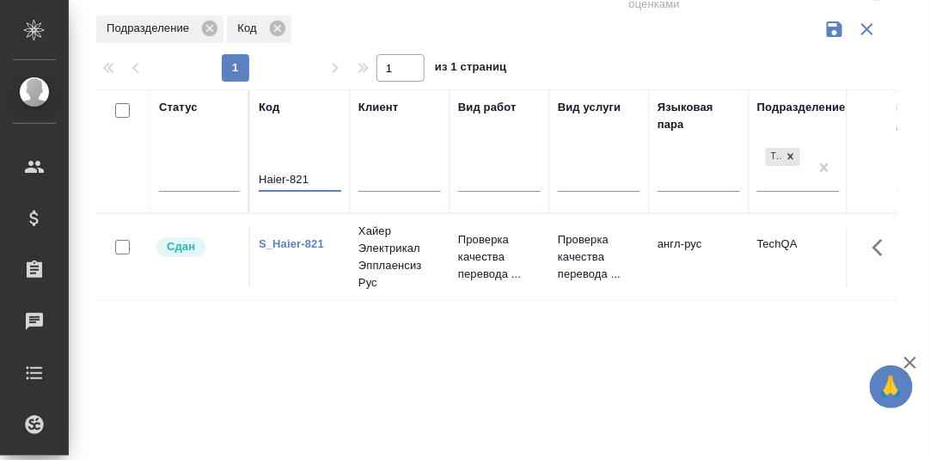
drag, startPoint x: 315, startPoint y: 176, endPoint x: 297, endPoint y: 174, distance: 18.2
click at [297, 174] on input "Haier-821" at bounding box center [300, 179] width 83 height 21
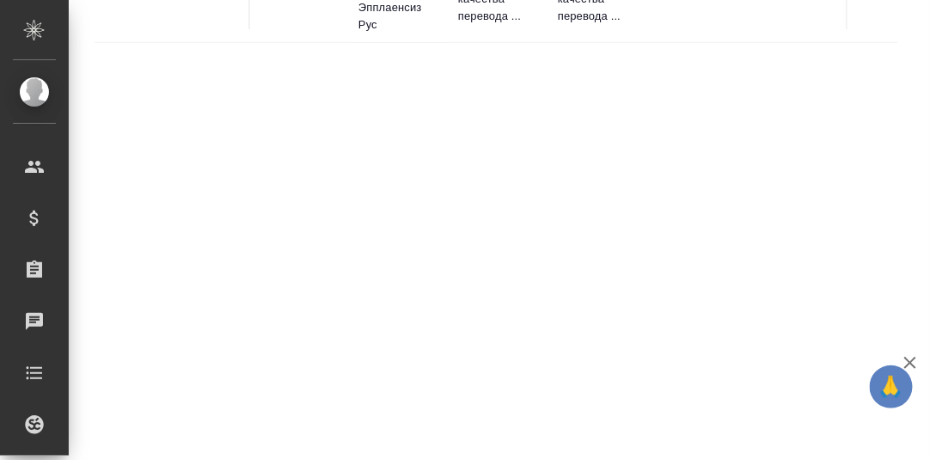
scroll to position [0, 0]
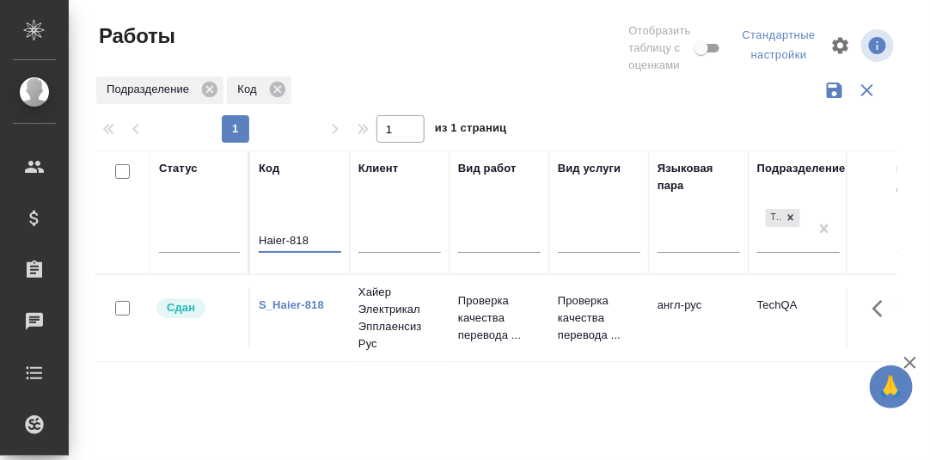
type input "Haier-818"
click at [302, 306] on link "S_Haier-818" at bounding box center [291, 304] width 65 height 13
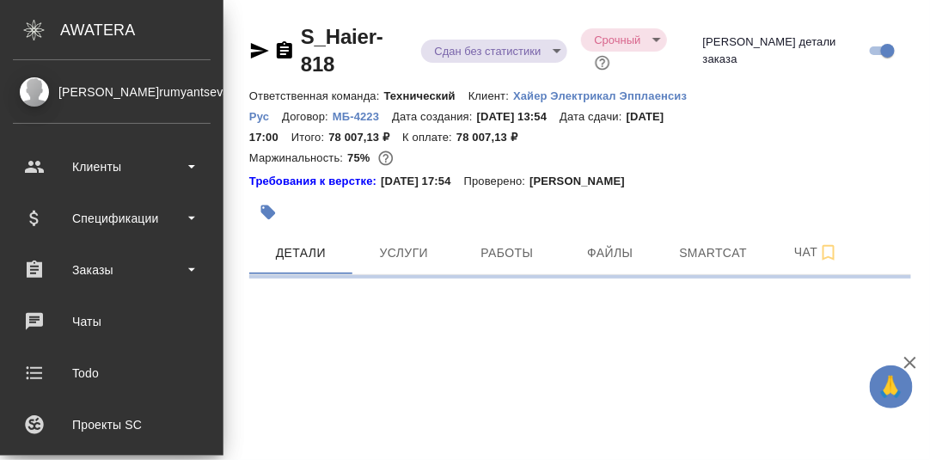
select select "RU"
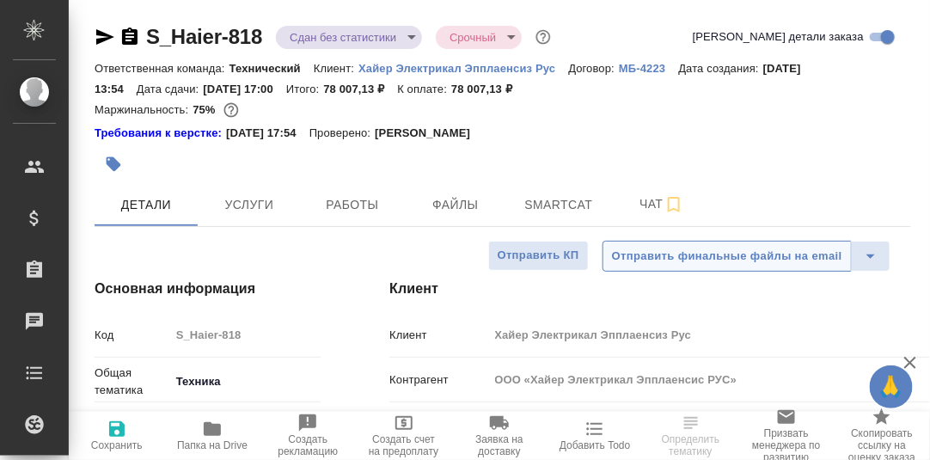
type textarea "x"
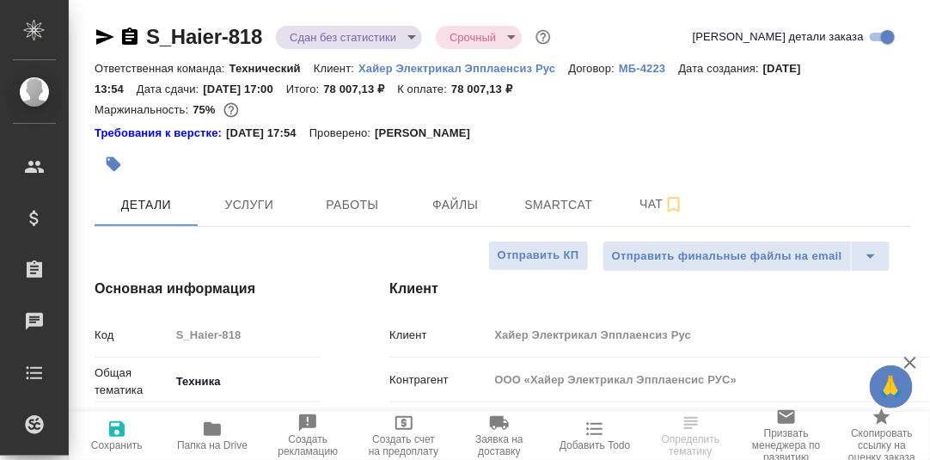
type textarea "x"
click at [654, 206] on span "Чат" at bounding box center [661, 203] width 83 height 21
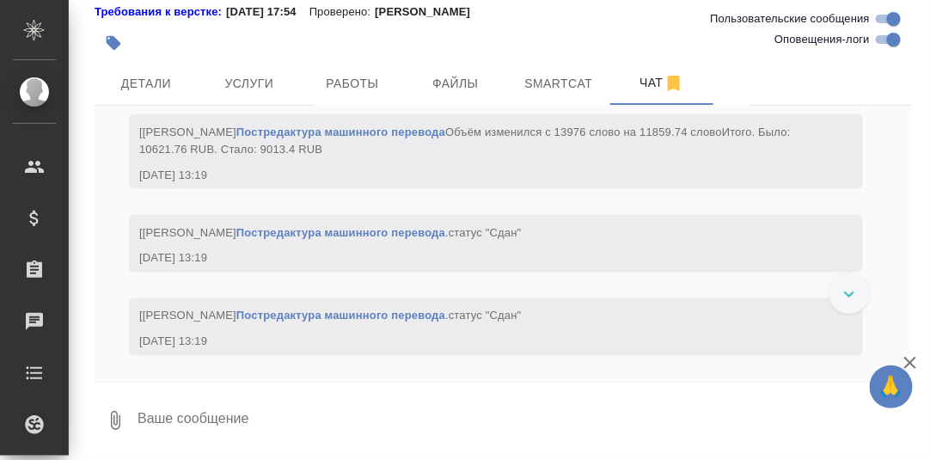
scroll to position [14870, 0]
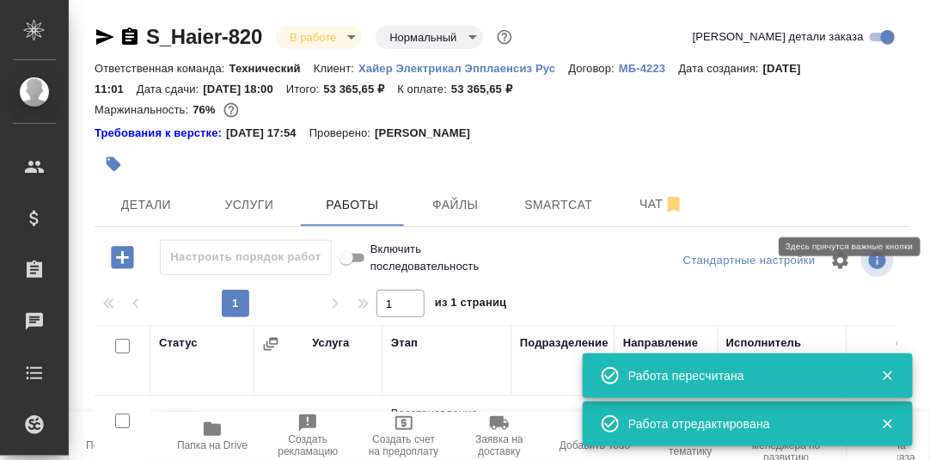
scroll to position [344, 0]
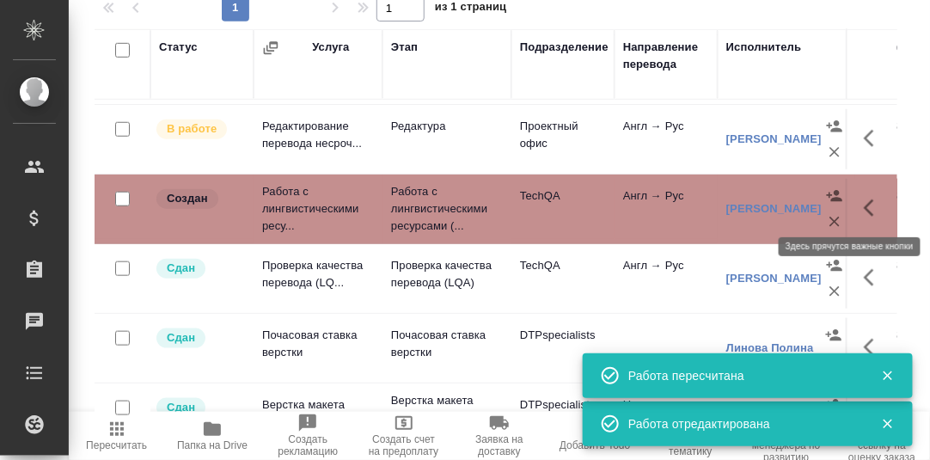
click at [864, 204] on icon "button" at bounding box center [874, 208] width 21 height 21
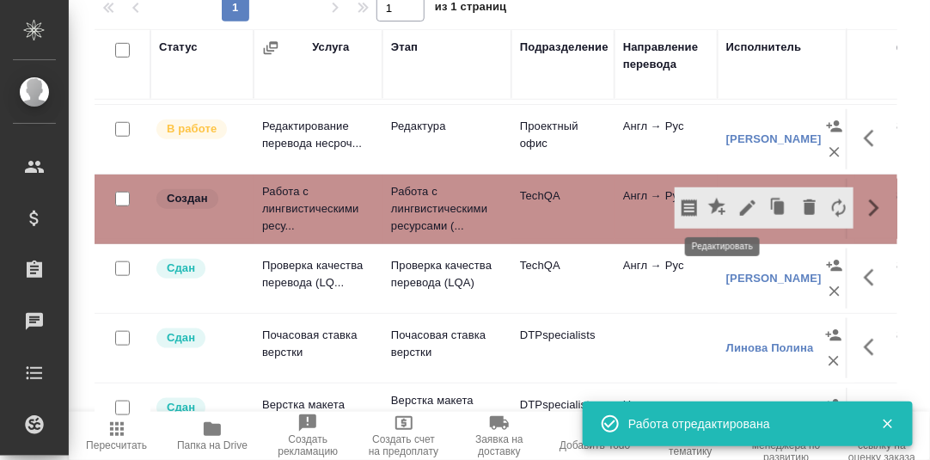
click at [737, 203] on icon "button" at bounding box center [747, 208] width 21 height 21
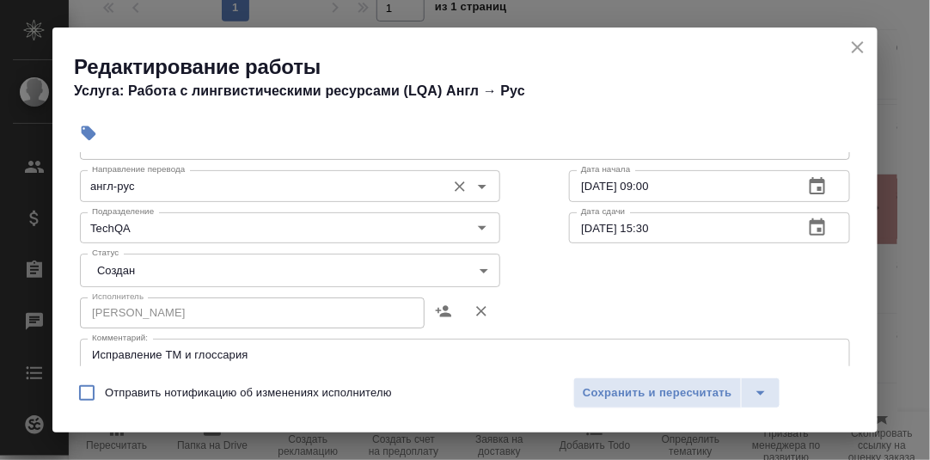
scroll to position [85, 0]
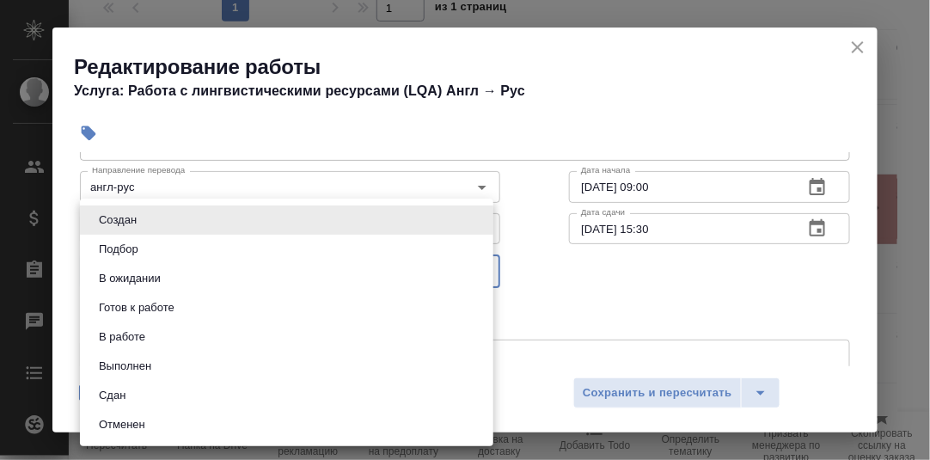
drag, startPoint x: 483, startPoint y: 266, endPoint x: 453, endPoint y: 271, distance: 30.5
click at [482, 266] on body ".cls-1 fill:#fff; AWATERA [PERSON_NAME] d.rumyantseva Клиенты Спецификации Зака…" at bounding box center [465, 230] width 930 height 460
click at [140, 396] on li "Сдан" at bounding box center [286, 395] width 413 height 29
type input "closed"
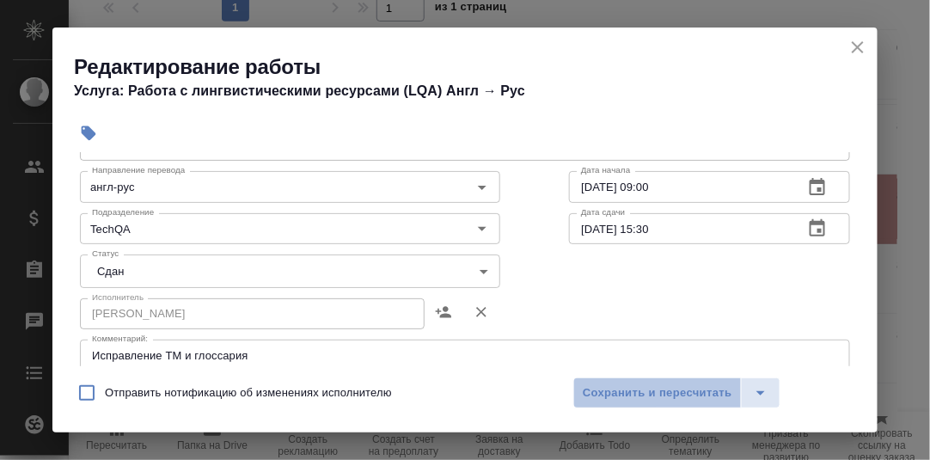
drag, startPoint x: 689, startPoint y: 389, endPoint x: 739, endPoint y: 315, distance: 89.9
click at [688, 389] on span "Сохранить и пересчитать" at bounding box center [658, 393] width 150 height 20
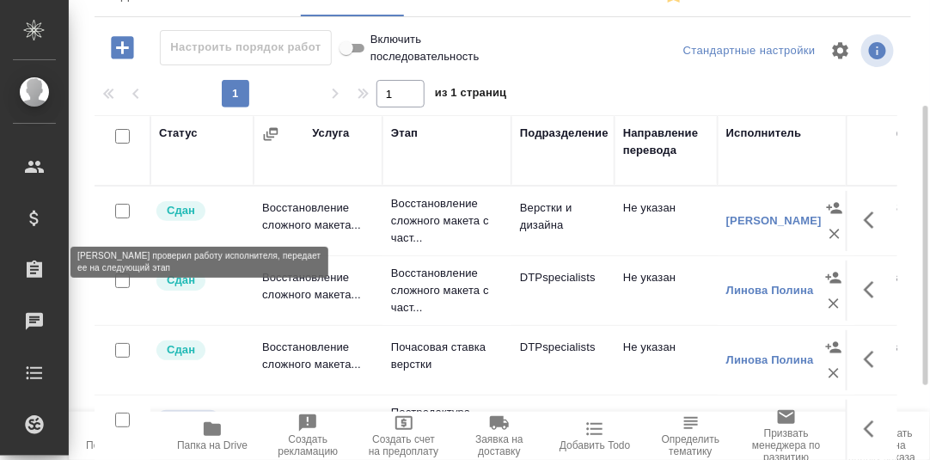
scroll to position [38, 0]
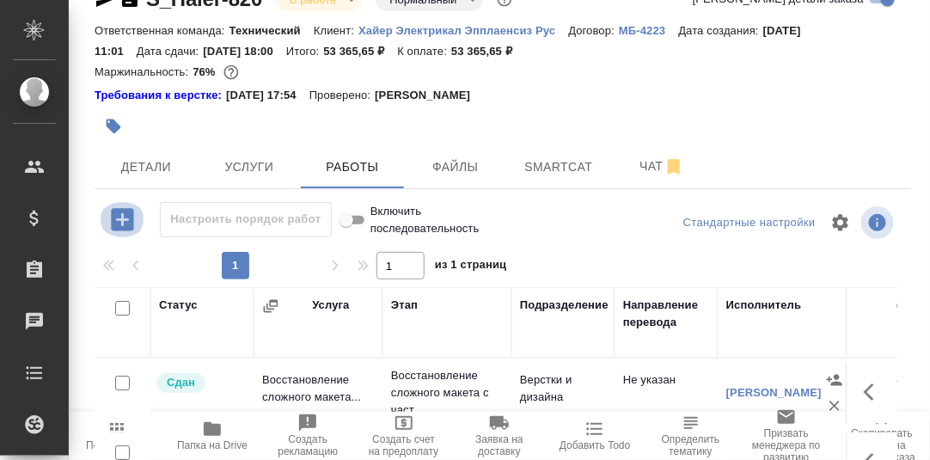
click at [125, 221] on icon "button" at bounding box center [122, 219] width 22 height 22
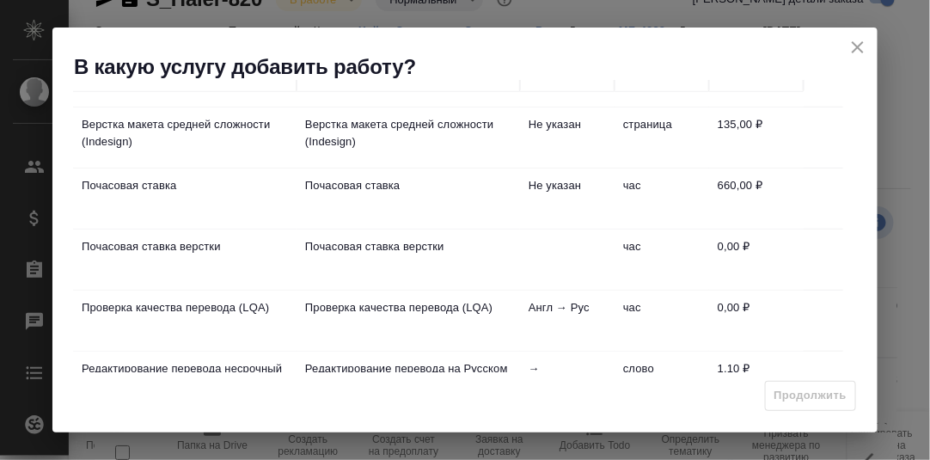
scroll to position [85, 0]
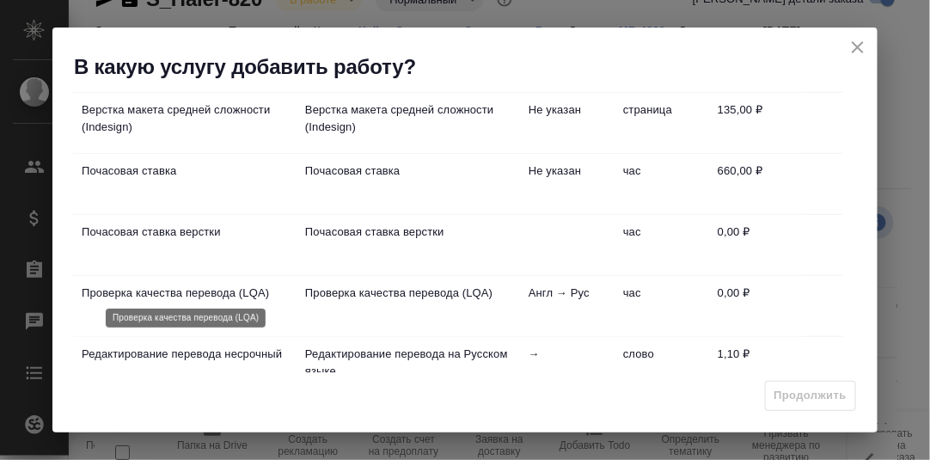
click at [206, 284] on p "Проверка качества перевода (LQA)" at bounding box center [185, 292] width 206 height 17
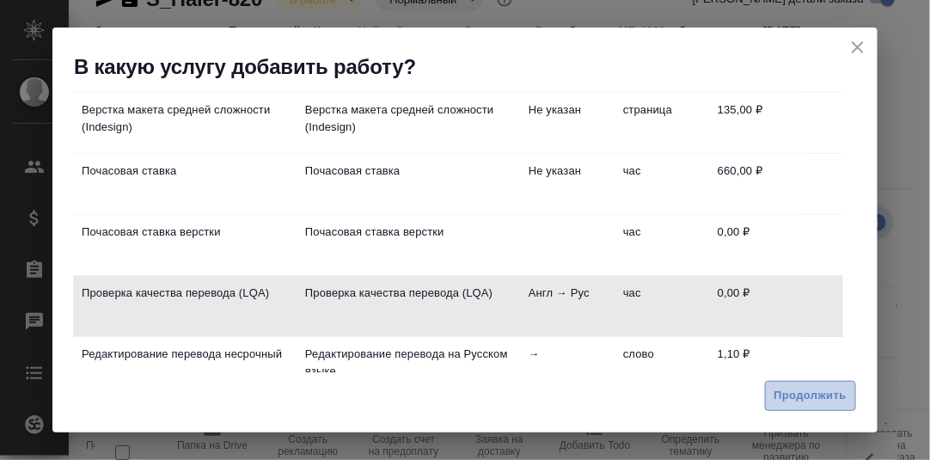
click at [810, 394] on span "Продолжить" at bounding box center [810, 396] width 72 height 20
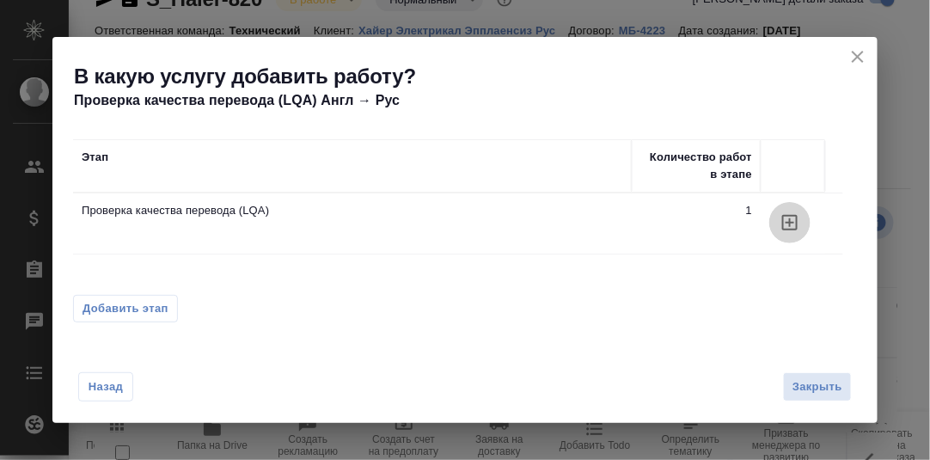
click at [792, 220] on icon "button" at bounding box center [789, 222] width 21 height 21
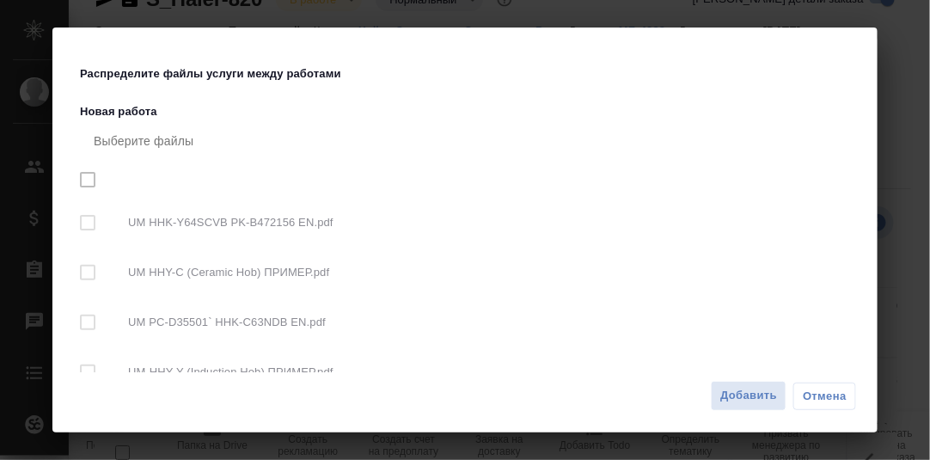
checkbox input "true"
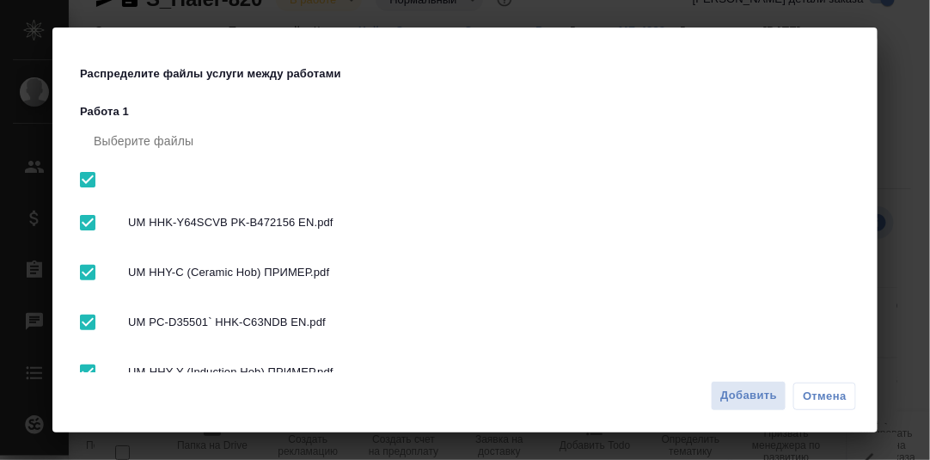
click at [758, 393] on span "Добавить" at bounding box center [748, 396] width 57 height 20
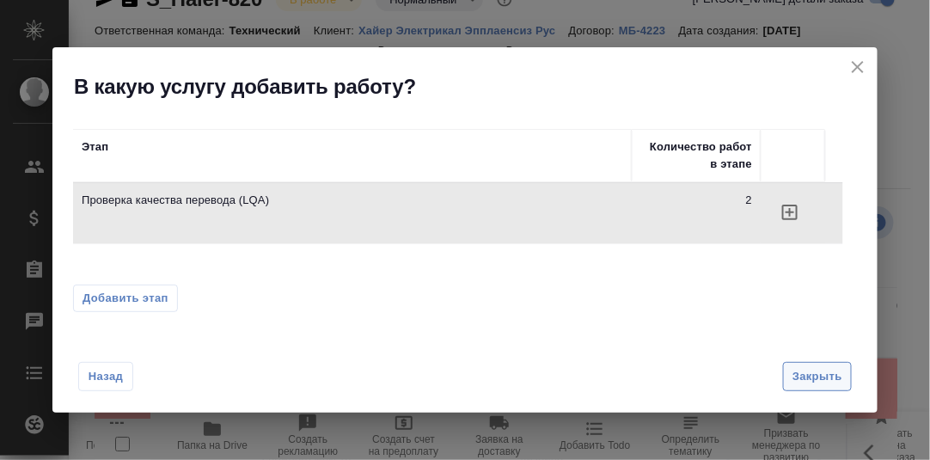
click at [813, 368] on span "Закрыть" at bounding box center [817, 377] width 50 height 20
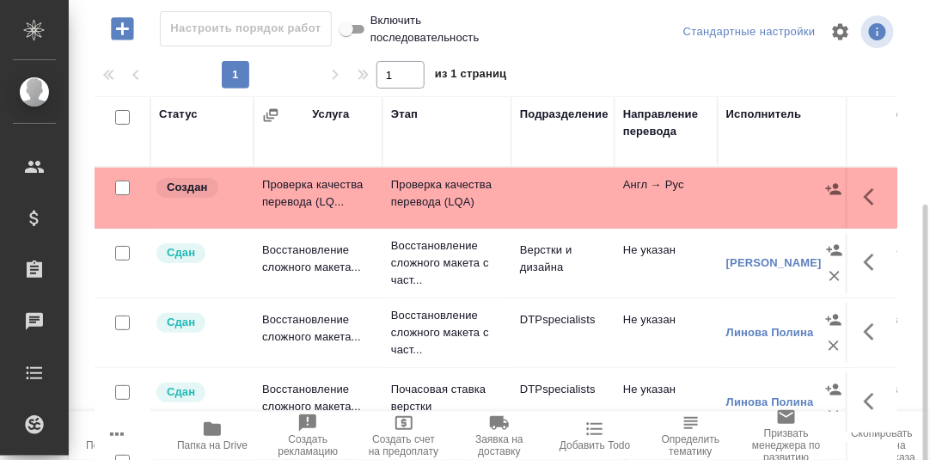
scroll to position [209, 0]
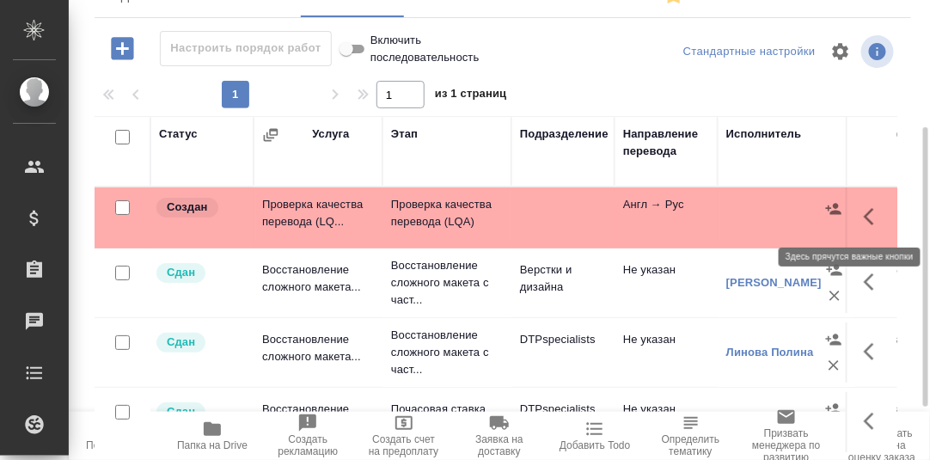
click at [864, 211] on icon "button" at bounding box center [874, 216] width 21 height 21
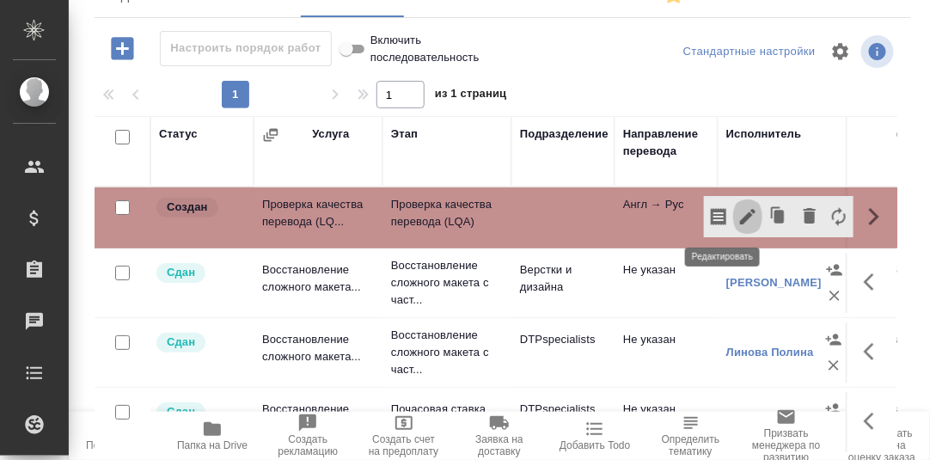
click at [737, 216] on icon "button" at bounding box center [747, 216] width 21 height 21
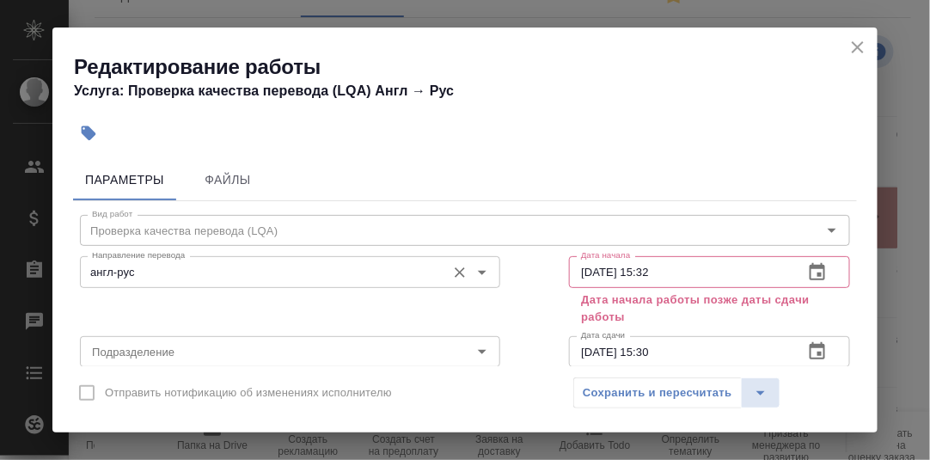
scroll to position [85, 0]
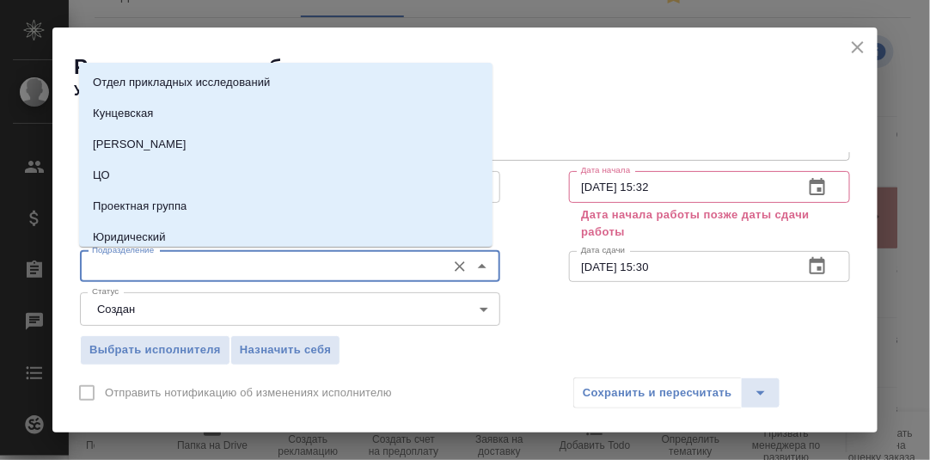
click at [205, 268] on input "Подразделение" at bounding box center [261, 266] width 352 height 21
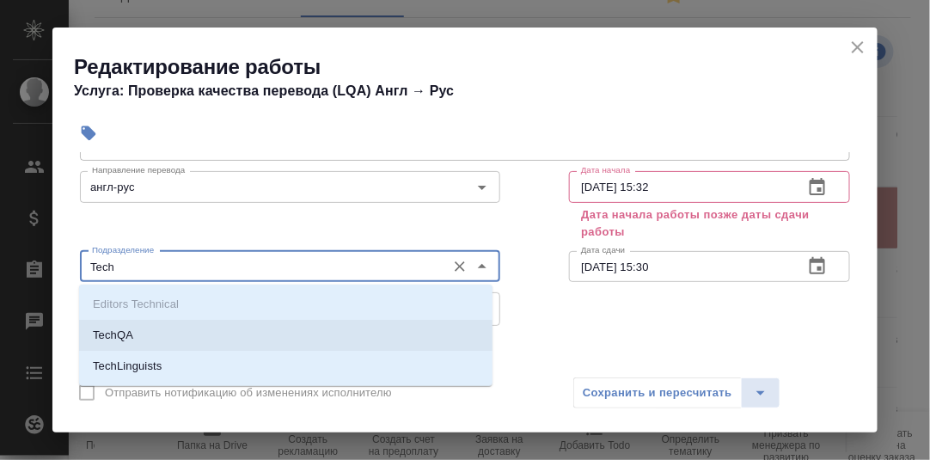
click at [178, 339] on li "TechQA" at bounding box center [285, 335] width 413 height 31
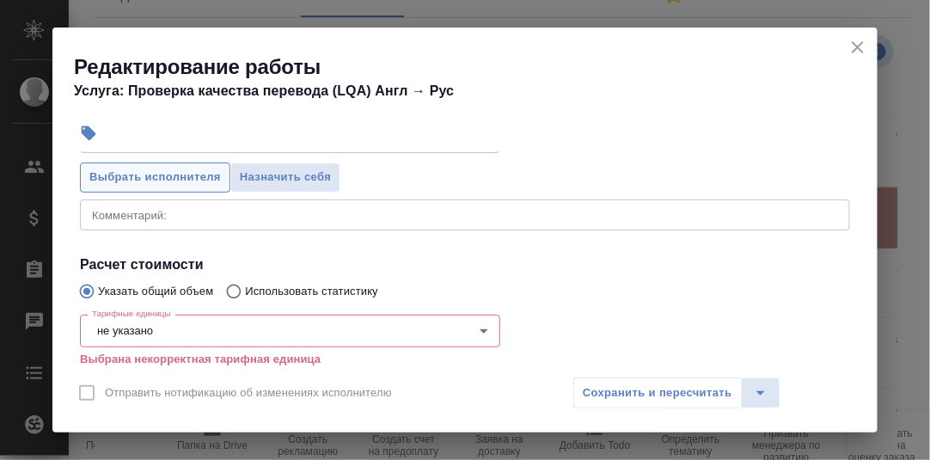
scroll to position [404, 0]
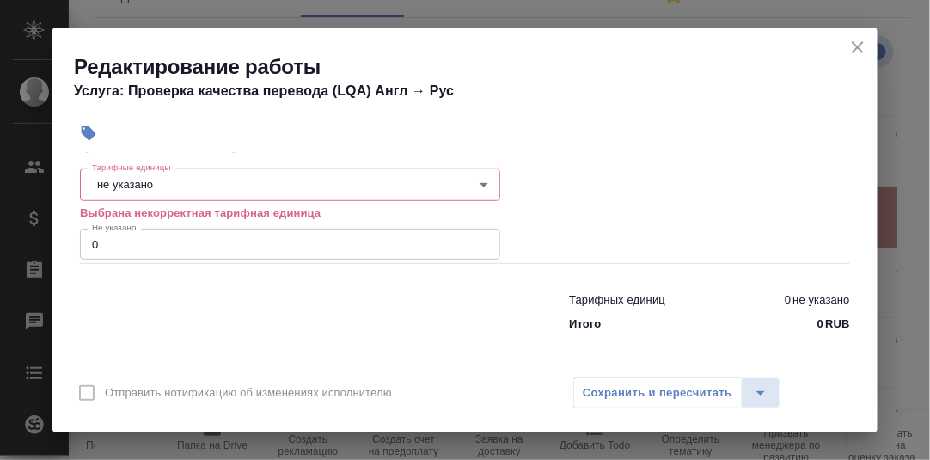
type input "TechQA"
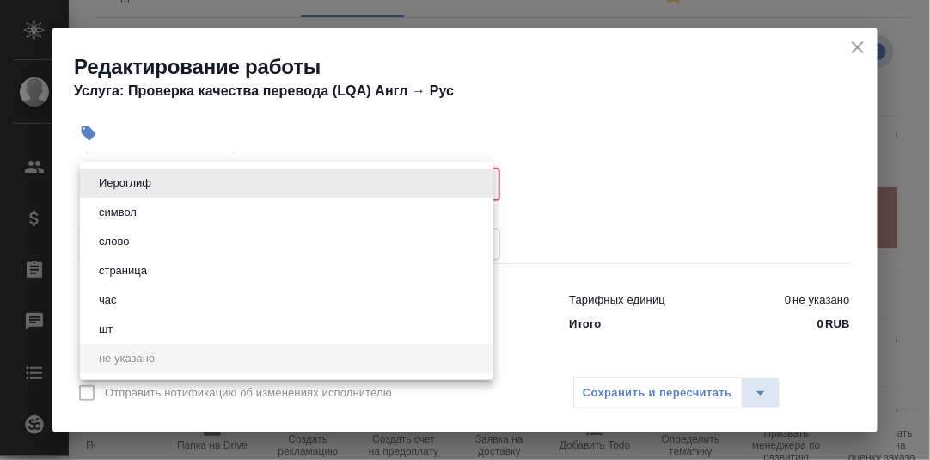
click at [205, 184] on body ".cls-1 fill:#fff; AWATERA [PERSON_NAME] d.rumyantseva Клиенты Спецификации Зака…" at bounding box center [465, 230] width 930 height 460
click at [150, 296] on li "час" at bounding box center [286, 299] width 413 height 29
type input "5a8b1489cc6b4906c91bfd93"
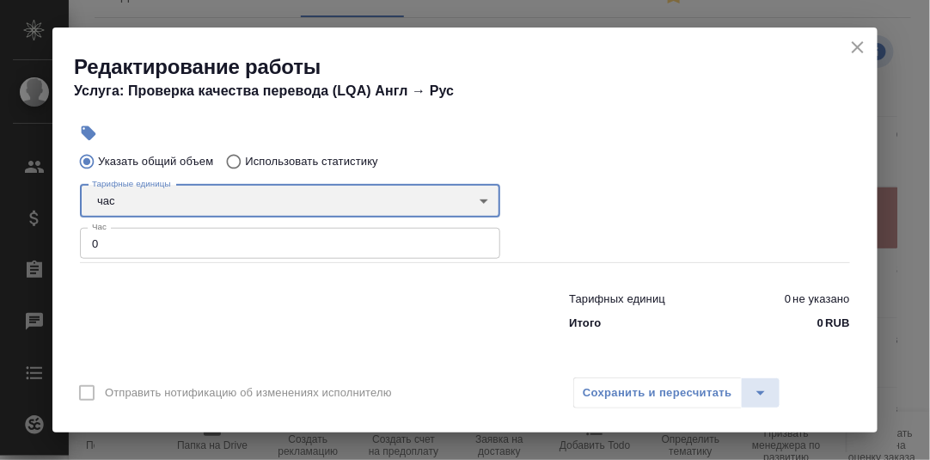
scroll to position [386, 0]
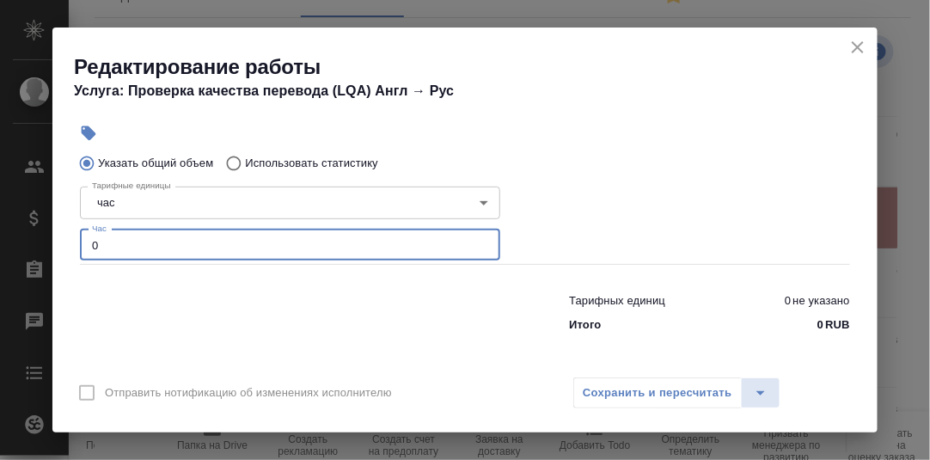
click at [104, 243] on input "0" at bounding box center [290, 244] width 420 height 31
type input "0.5"
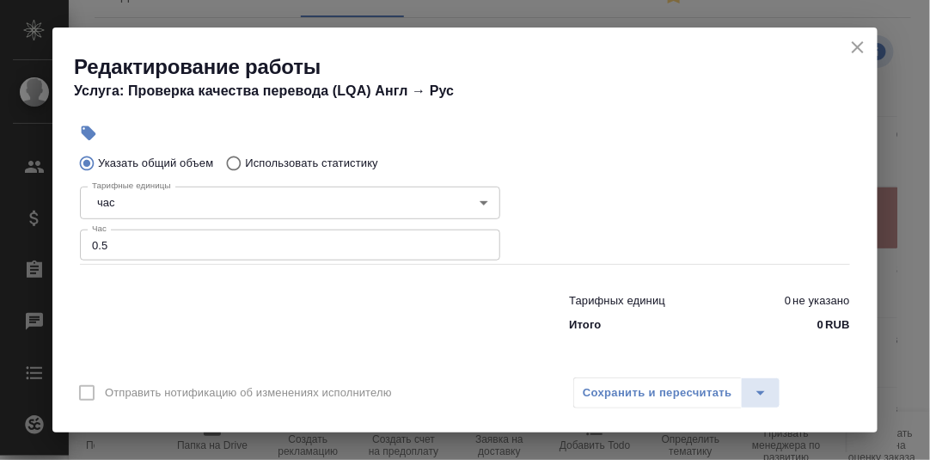
click at [260, 344] on div "Параметры Файлы Вид работ Проверка качества перевода (LQA) Вид работ Направлени…" at bounding box center [464, 259] width 825 height 214
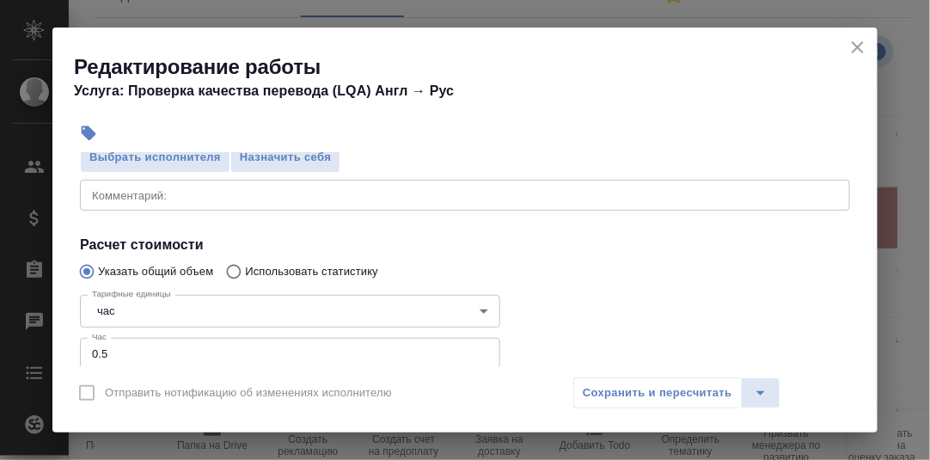
scroll to position [215, 0]
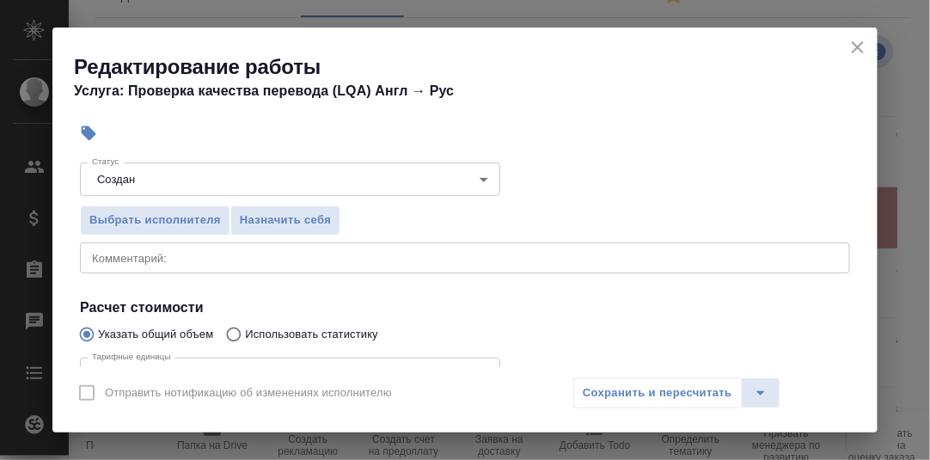
click at [168, 256] on textarea at bounding box center [465, 257] width 746 height 13
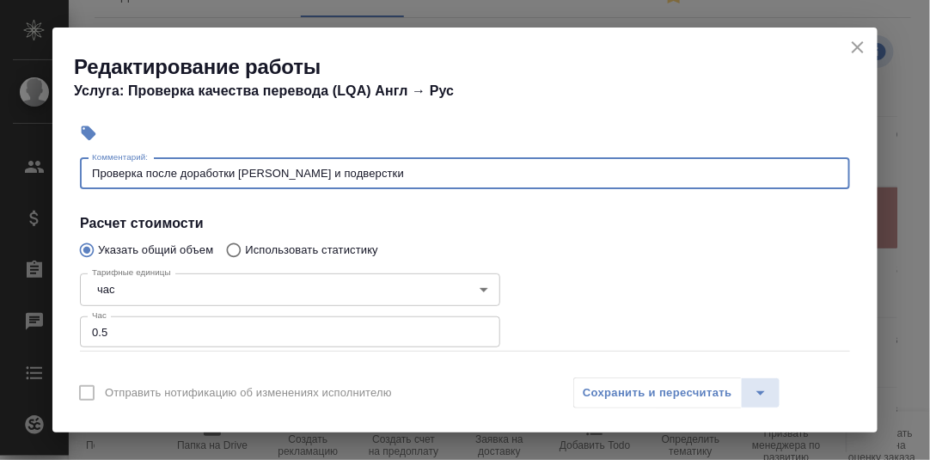
scroll to position [386, 0]
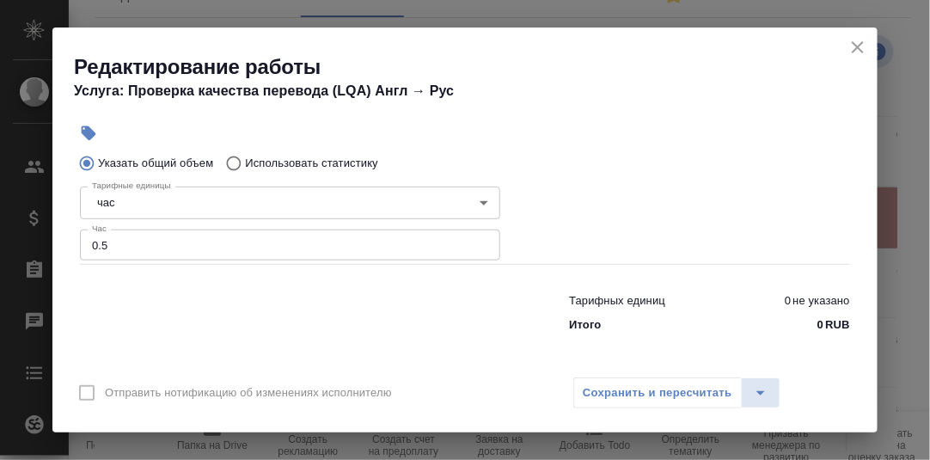
type textarea "Проверка после доработки [PERSON_NAME] и подверстки"
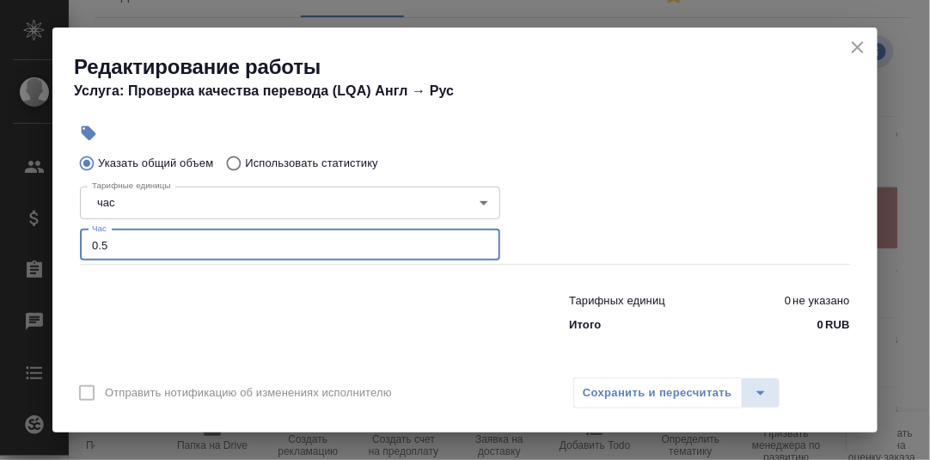
click at [103, 244] on input "0.5" at bounding box center [290, 244] width 420 height 31
type input "0.8"
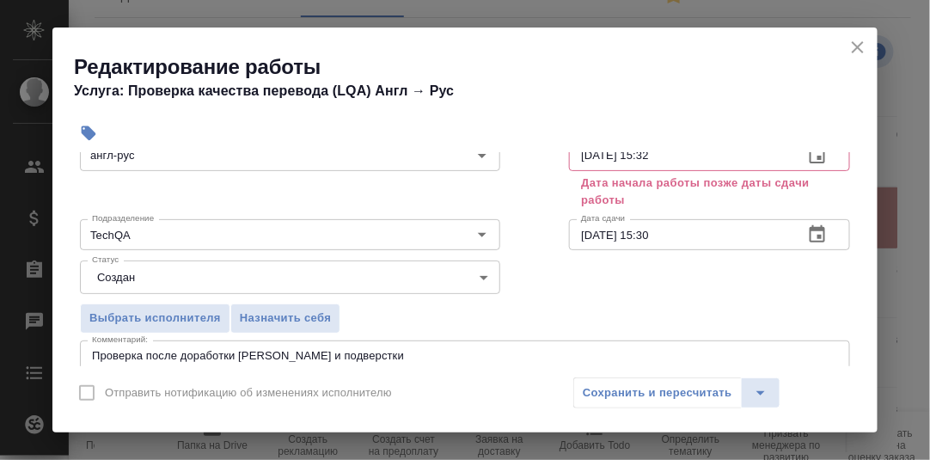
scroll to position [42, 0]
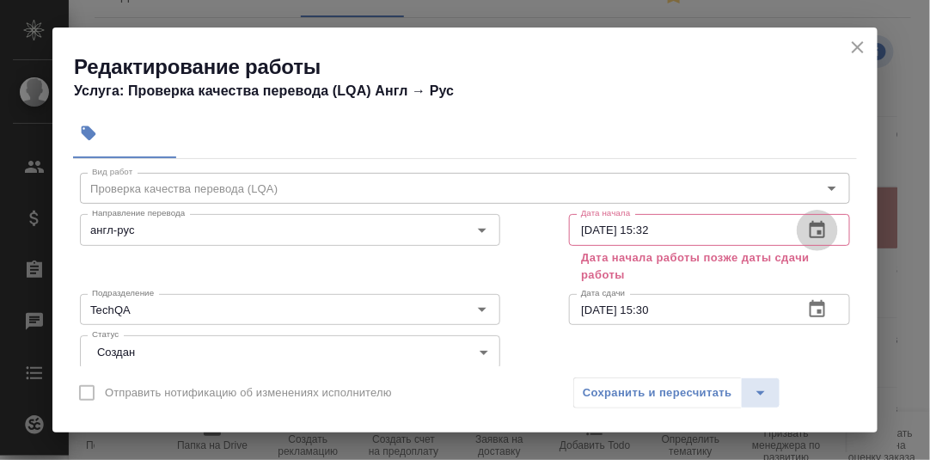
click at [810, 223] on icon "button" at bounding box center [817, 229] width 15 height 17
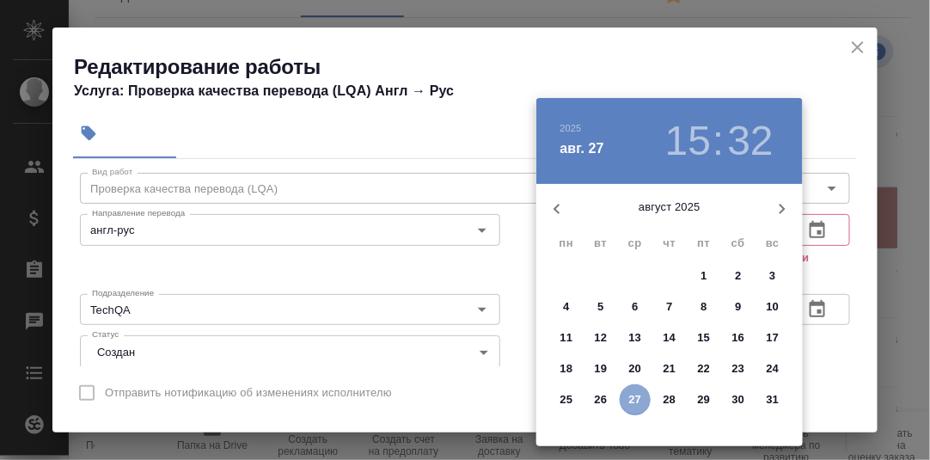
click at [633, 399] on p "27" at bounding box center [635, 399] width 13 height 17
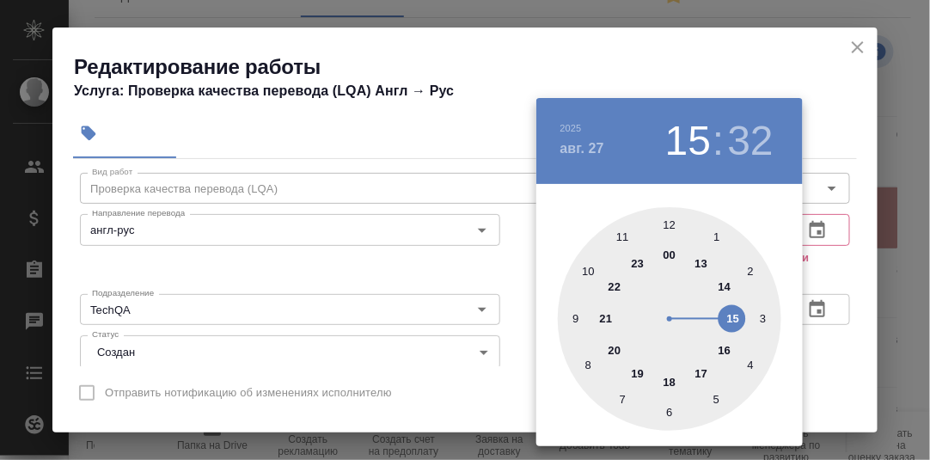
click at [572, 318] on div at bounding box center [669, 318] width 223 height 223
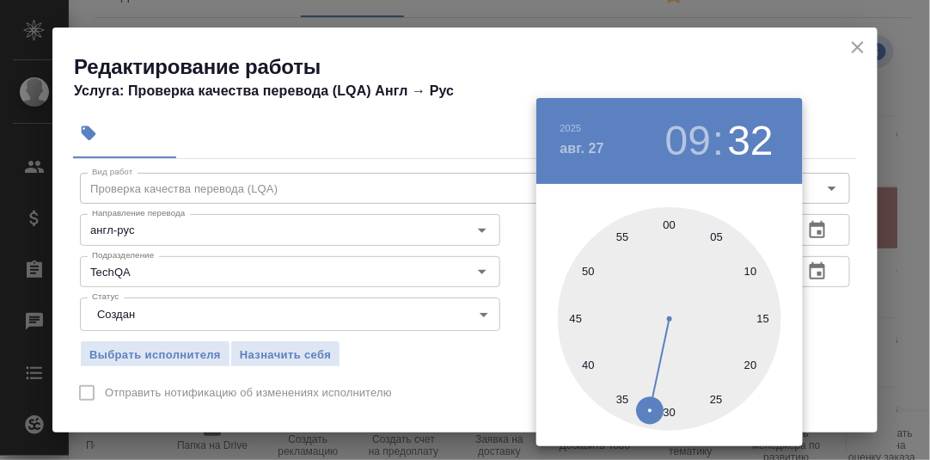
click at [666, 226] on div at bounding box center [669, 318] width 223 height 223
type input "[DATE] 09:00"
click at [818, 320] on div at bounding box center [465, 230] width 930 height 460
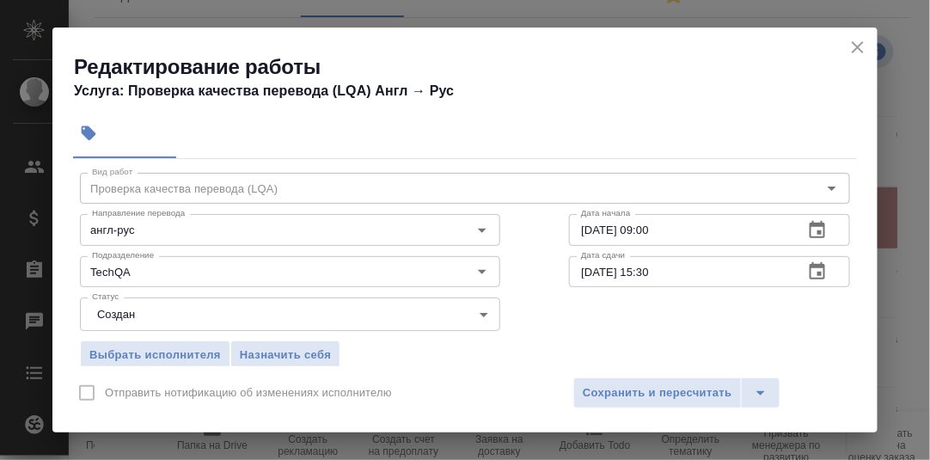
click at [807, 271] on icon "button" at bounding box center [817, 271] width 21 height 21
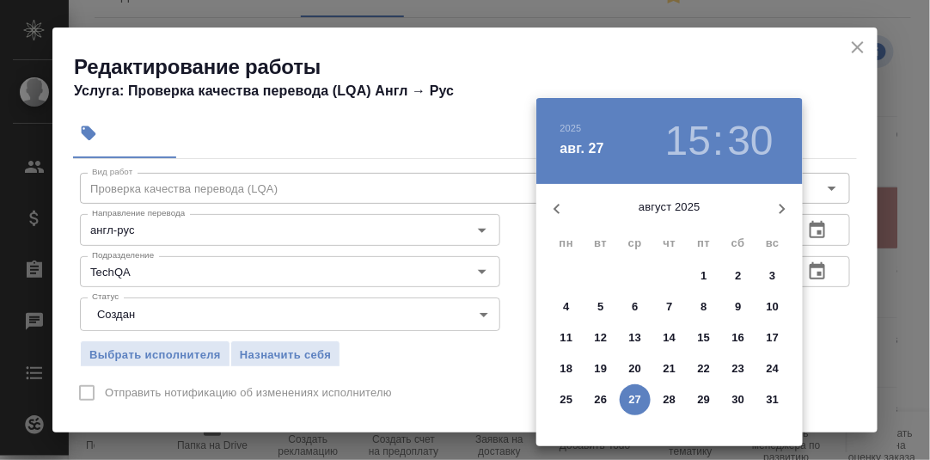
click at [838, 319] on div at bounding box center [465, 230] width 930 height 460
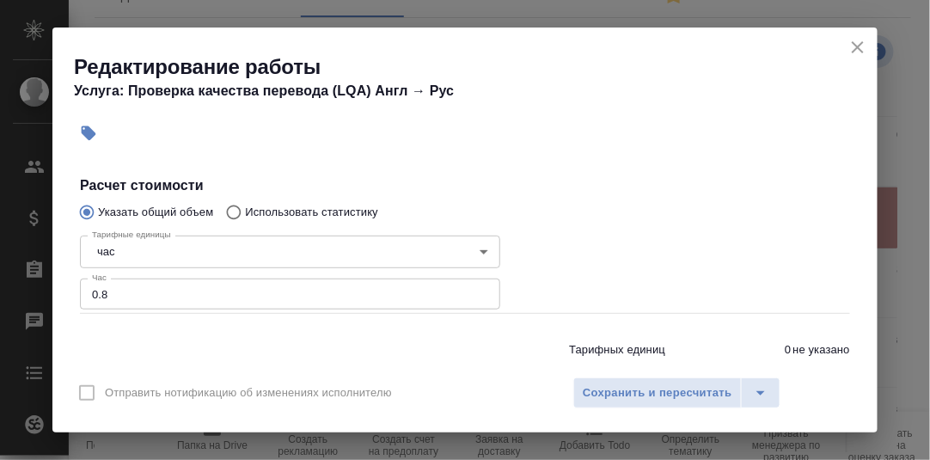
scroll to position [349, 0]
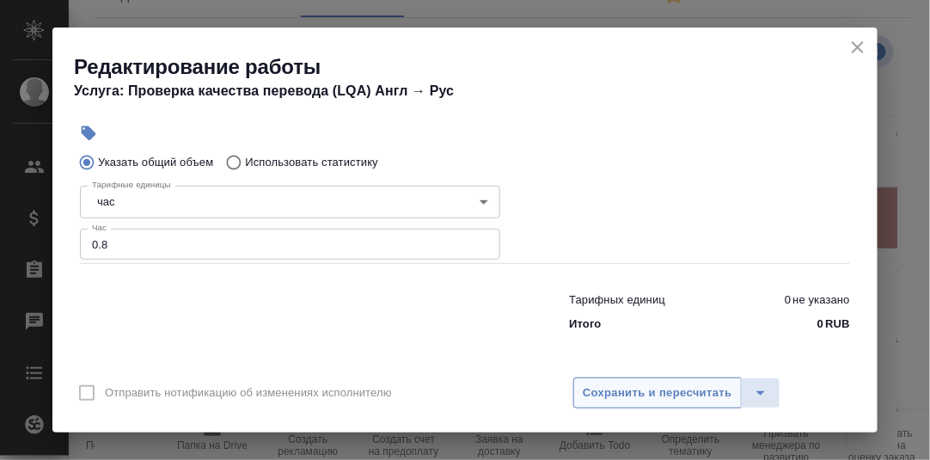
drag, startPoint x: 656, startPoint y: 390, endPoint x: 666, endPoint y: 391, distance: 10.3
click at [656, 391] on span "Сохранить и пересчитать" at bounding box center [658, 393] width 150 height 20
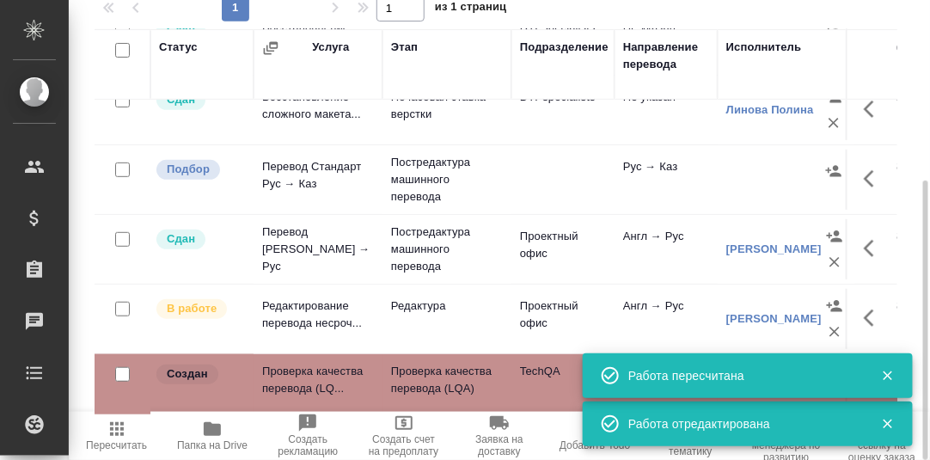
scroll to position [172, 0]
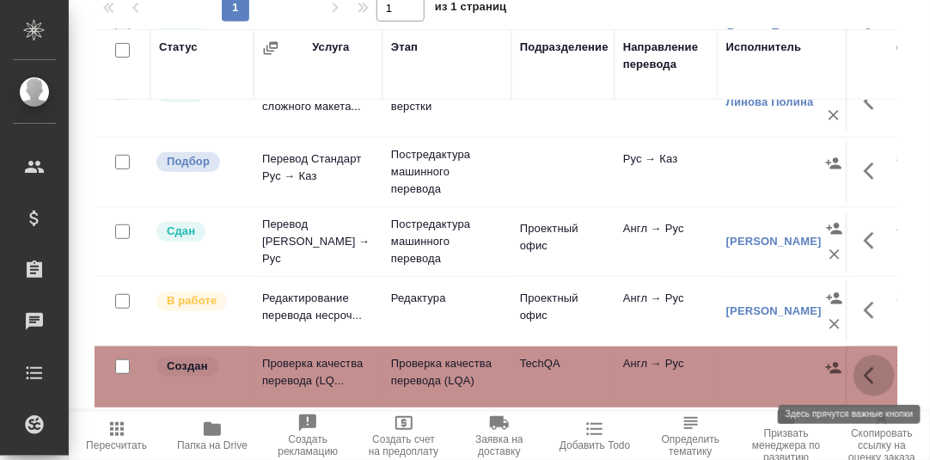
click at [864, 373] on icon "button" at bounding box center [874, 375] width 21 height 21
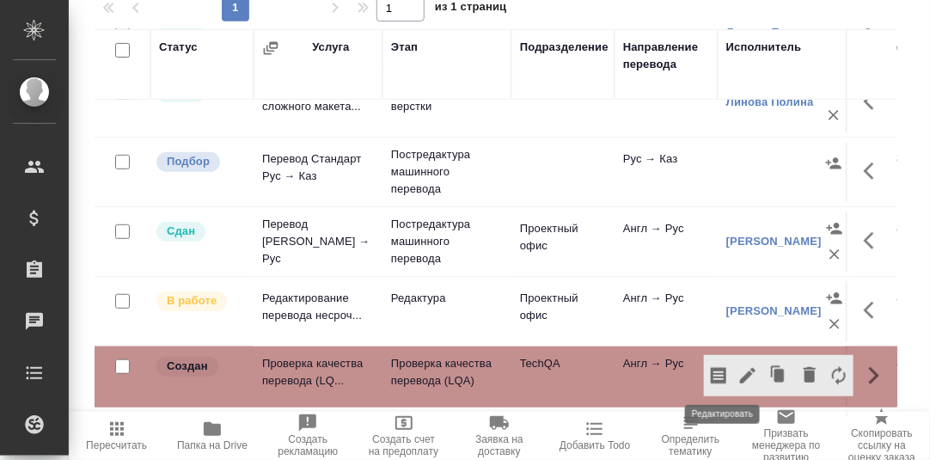
click at [737, 375] on icon "button" at bounding box center [747, 375] width 21 height 21
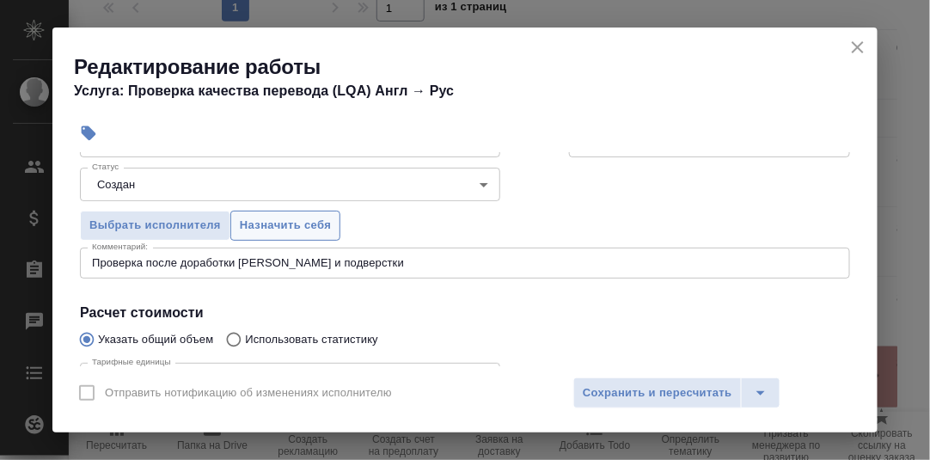
click at [289, 223] on span "Назначить себя" at bounding box center [285, 226] width 91 height 20
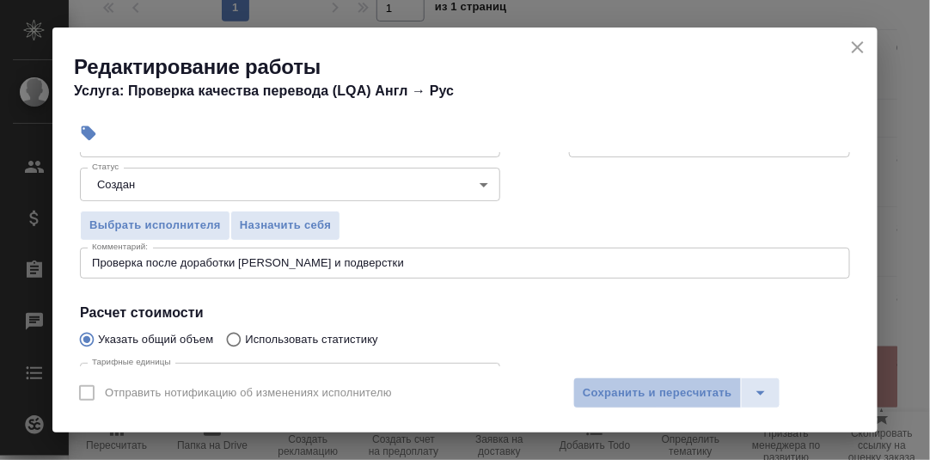
drag, startPoint x: 628, startPoint y: 387, endPoint x: 780, endPoint y: 411, distance: 154.0
click at [632, 388] on span "Сохранить и пересчитать" at bounding box center [658, 393] width 150 height 20
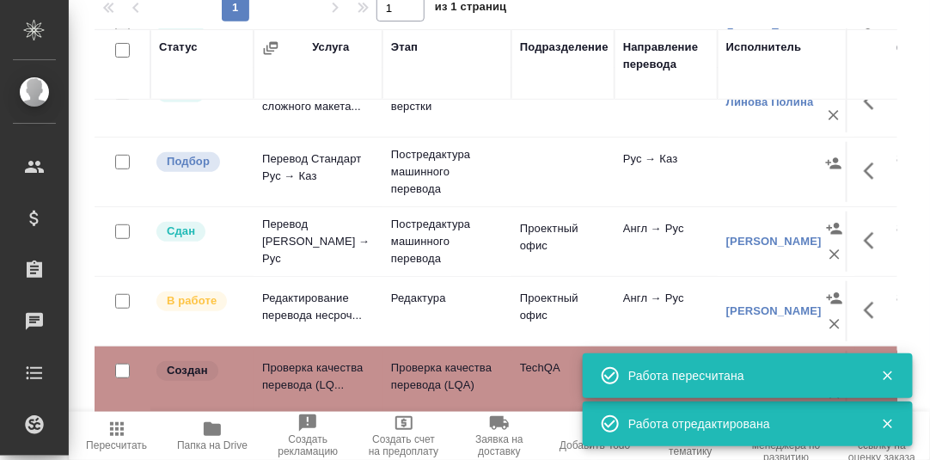
drag, startPoint x: 890, startPoint y: 376, endPoint x: 888, endPoint y: 399, distance: 22.5
click at [890, 376] on icon "button" at bounding box center [887, 375] width 15 height 15
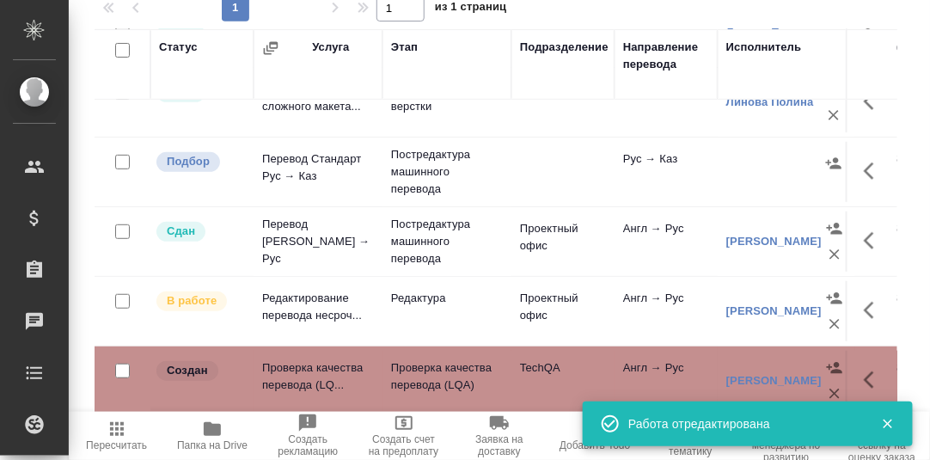
click at [888, 424] on icon "button" at bounding box center [887, 423] width 9 height 9
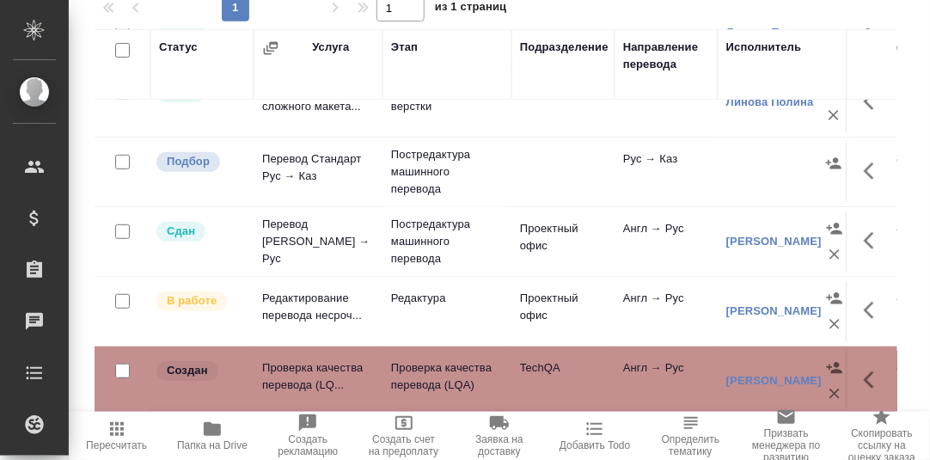
click at [864, 371] on icon "button" at bounding box center [869, 379] width 10 height 17
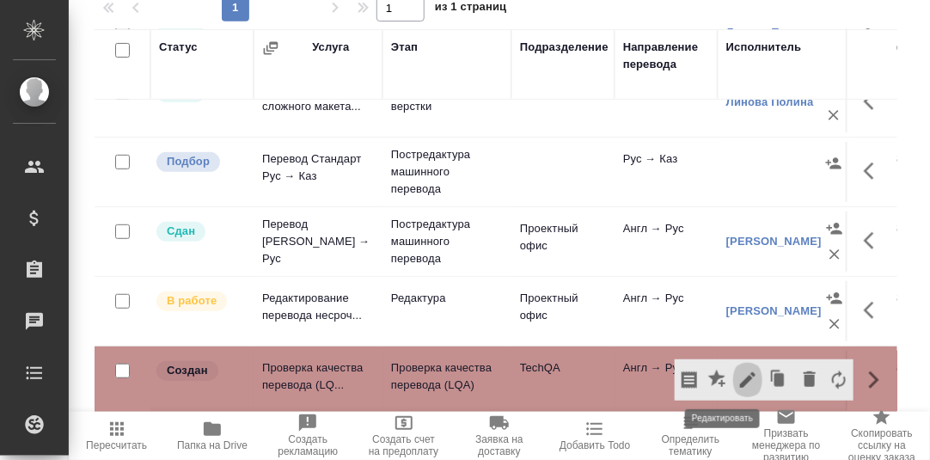
click at [737, 372] on icon "button" at bounding box center [747, 380] width 21 height 21
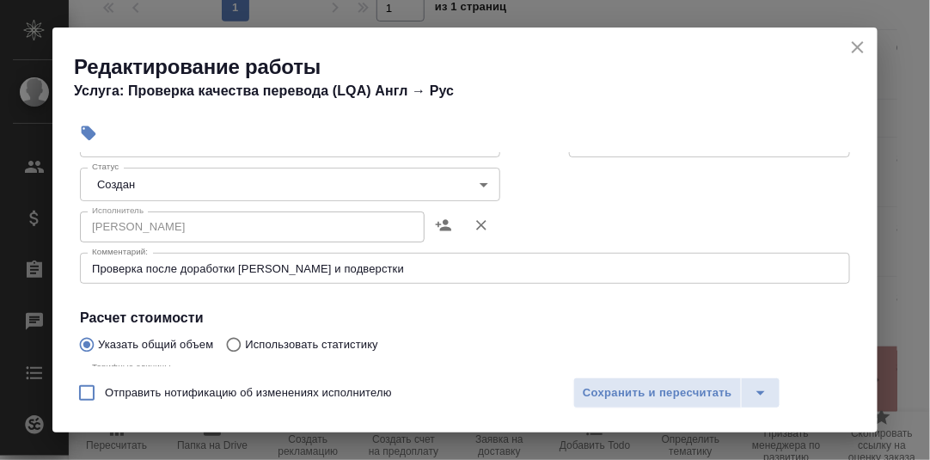
click at [480, 187] on body ".cls-1 fill:#fff; AWATERA [PERSON_NAME] d.rumyantseva Клиенты Спецификации Зака…" at bounding box center [465, 230] width 930 height 460
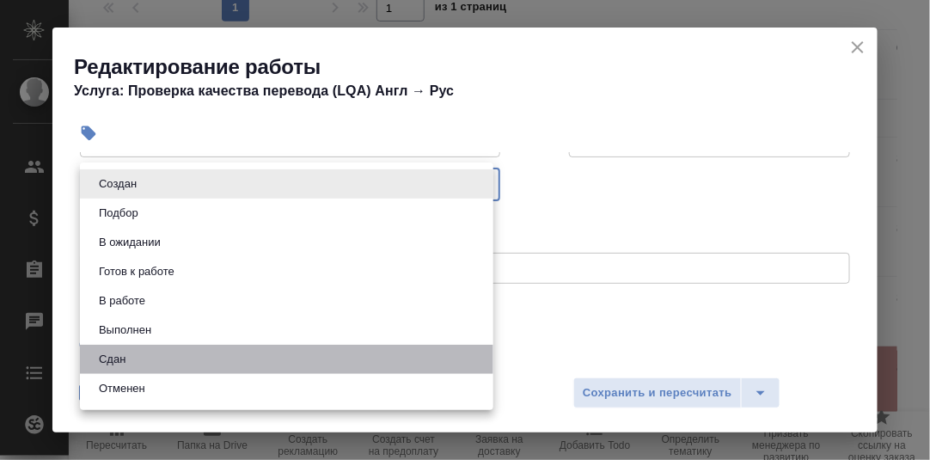
click at [171, 358] on li "Сдан" at bounding box center [286, 359] width 413 height 29
type input "closed"
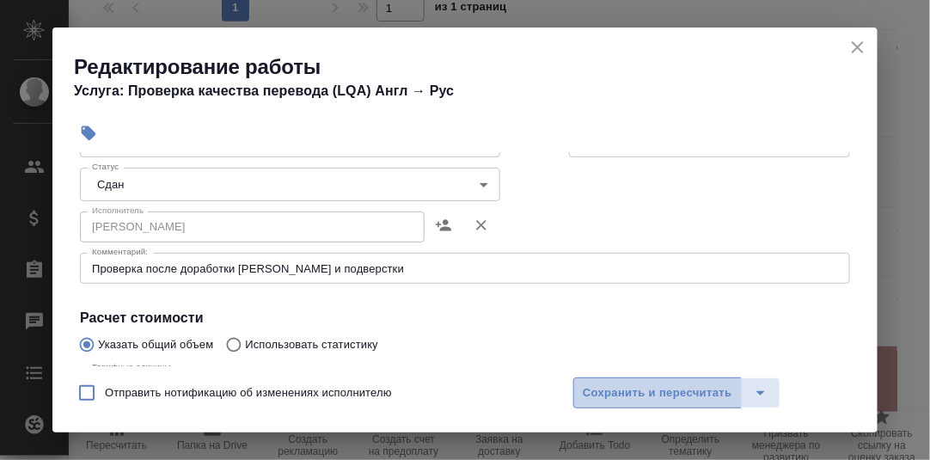
drag, startPoint x: 620, startPoint y: 384, endPoint x: 585, endPoint y: 360, distance: 42.0
click at [620, 385] on span "Сохранить и пересчитать" at bounding box center [658, 393] width 150 height 20
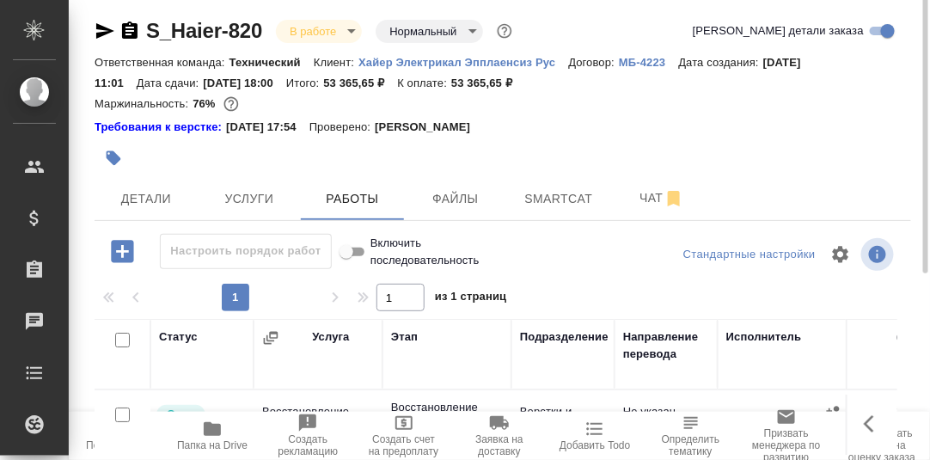
scroll to position [0, 0]
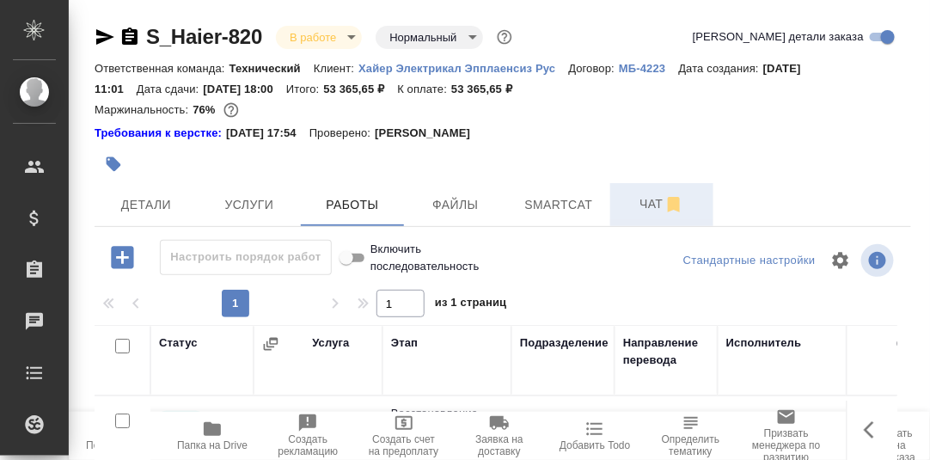
click at [653, 207] on span "Чат" at bounding box center [661, 203] width 83 height 21
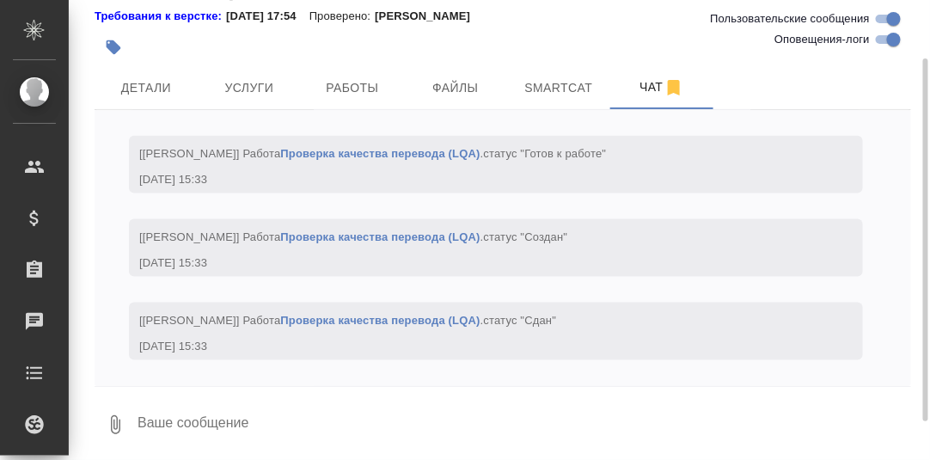
scroll to position [121, 0]
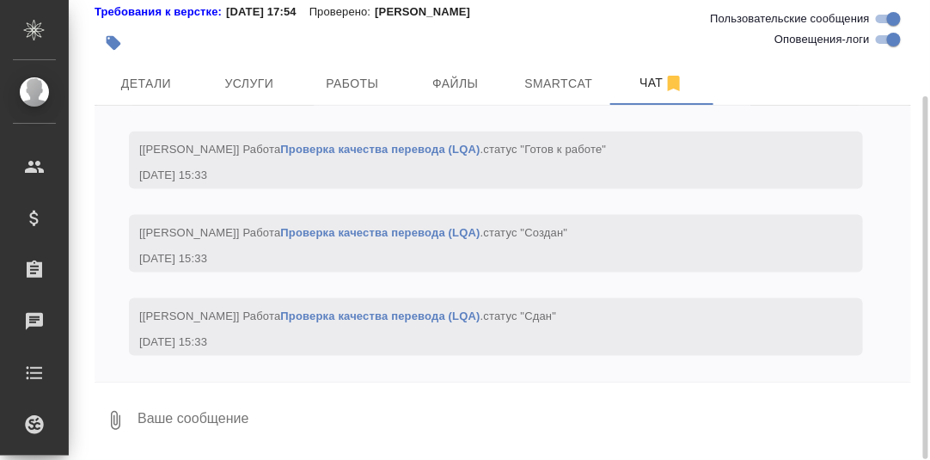
click at [251, 419] on textarea at bounding box center [523, 420] width 775 height 58
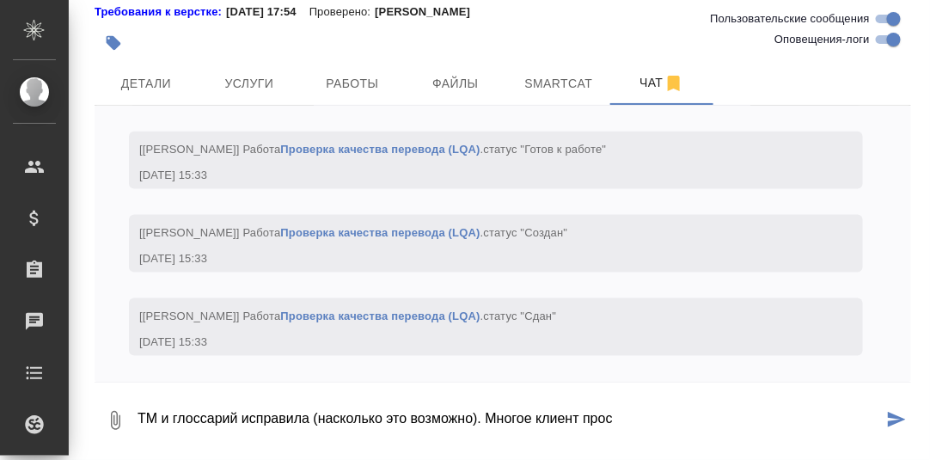
type textarea "ТМ и глоссарий исправила (насколько это возможно). Многое клиент прост"
